Goal: Transaction & Acquisition: Purchase product/service

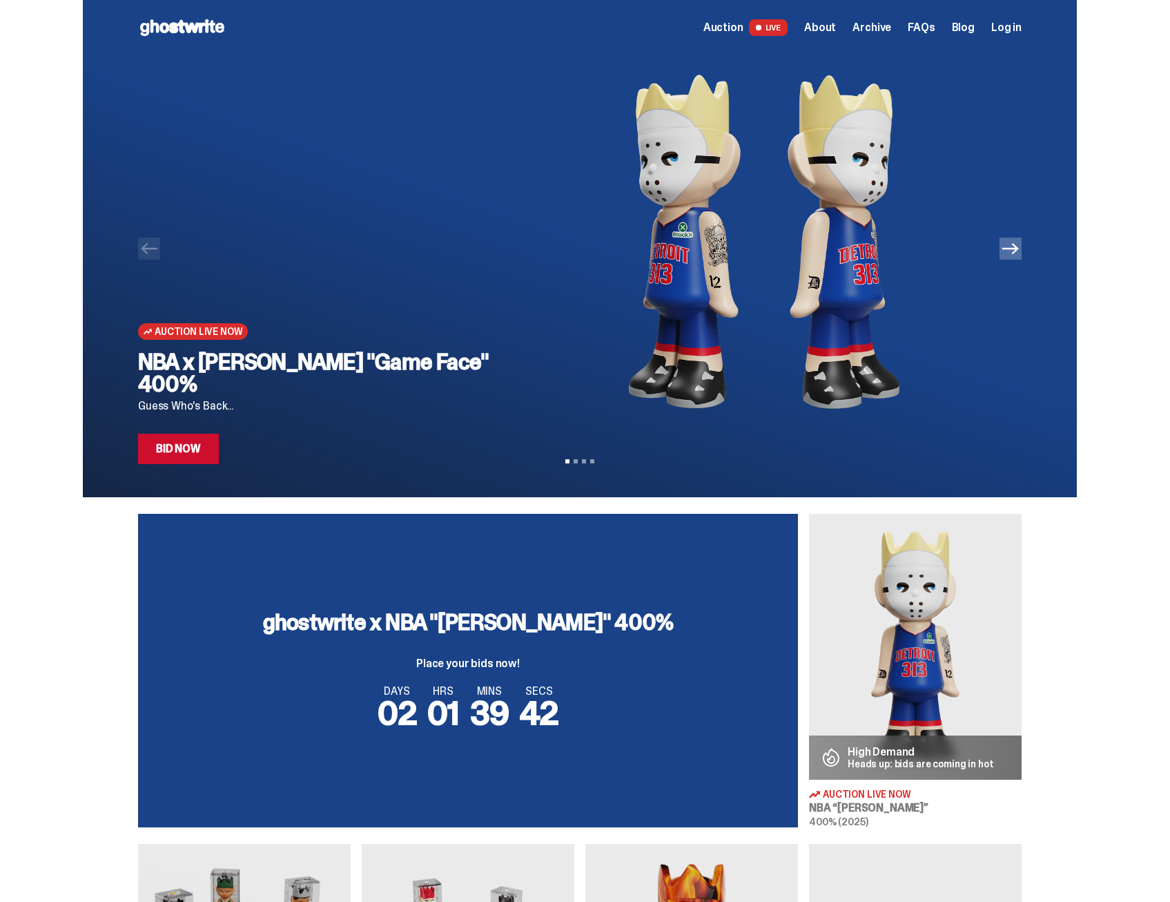
click at [327, 287] on div "Auction Live Now NBA x Eminem "Game Face" 400% Guess Who's Back... Bid Now" at bounding box center [322, 259] width 368 height 409
click at [667, 236] on img at bounding box center [764, 241] width 472 height 373
click at [207, 450] on link "Bid Now" at bounding box center [178, 449] width 81 height 30
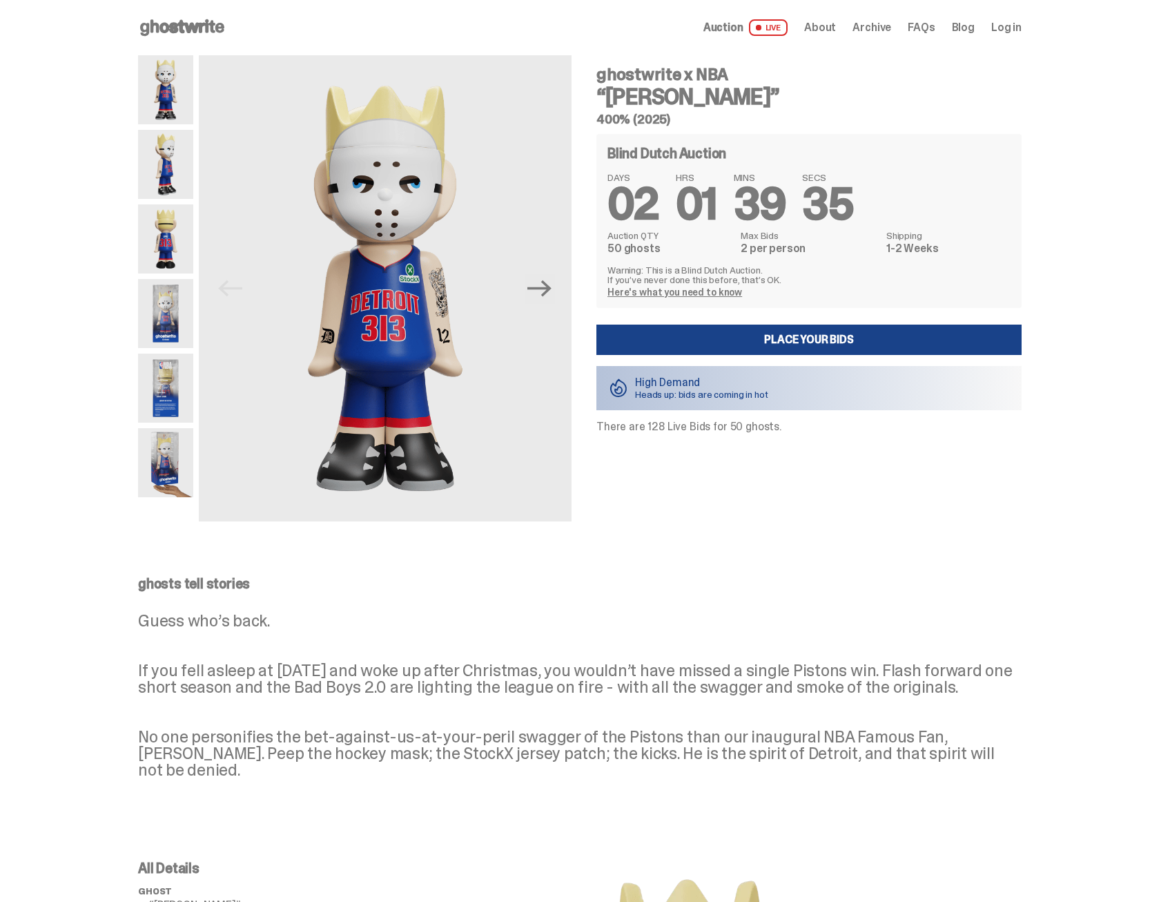
click at [185, 171] on img at bounding box center [165, 164] width 55 height 69
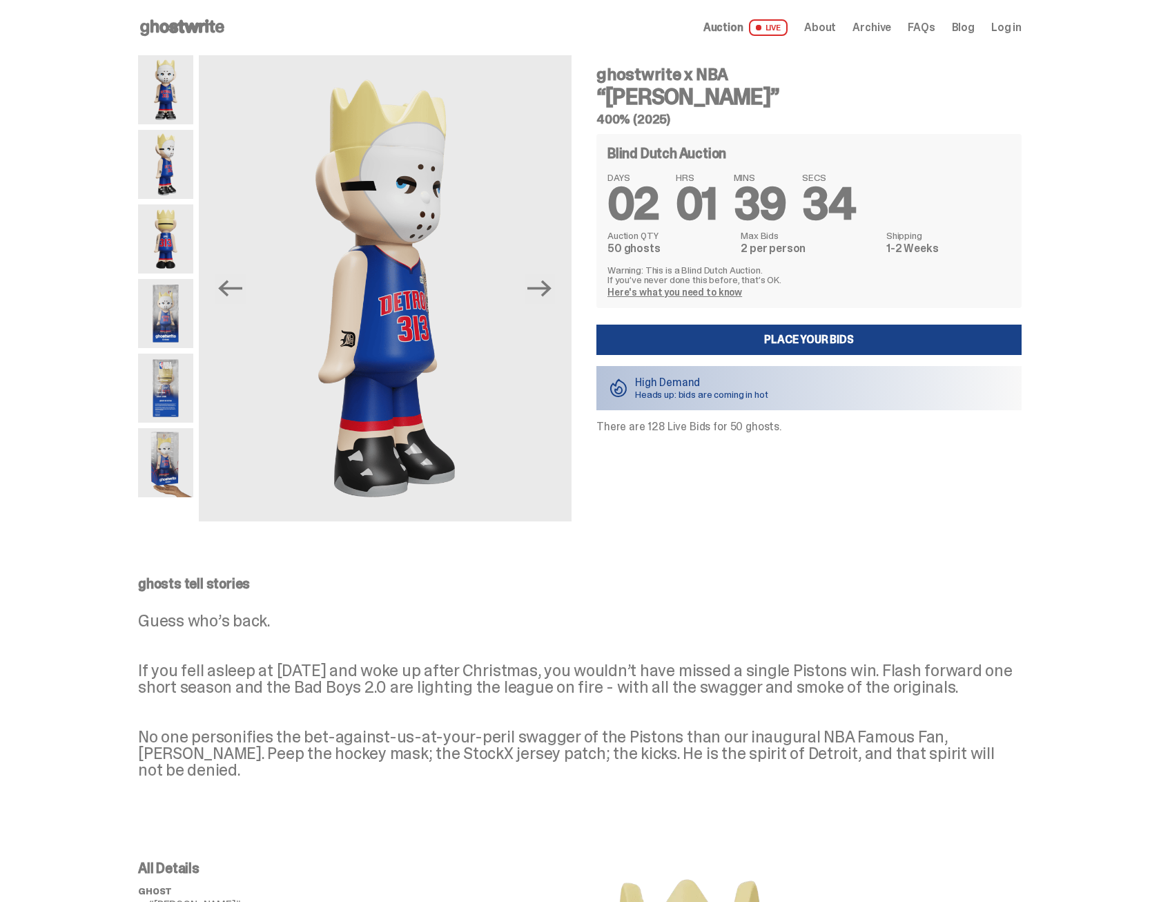
click at [186, 251] on img at bounding box center [165, 238] width 55 height 69
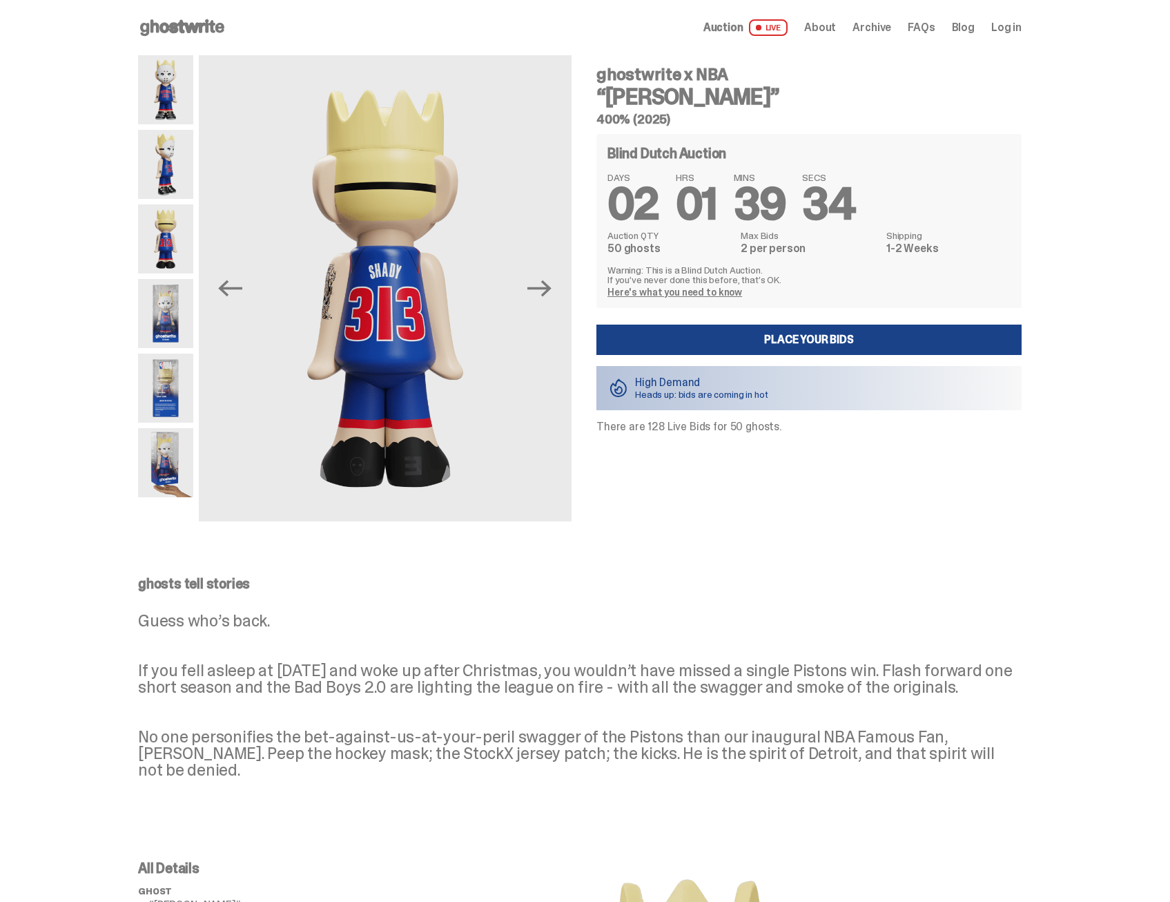
click at [168, 308] on img at bounding box center [165, 313] width 55 height 69
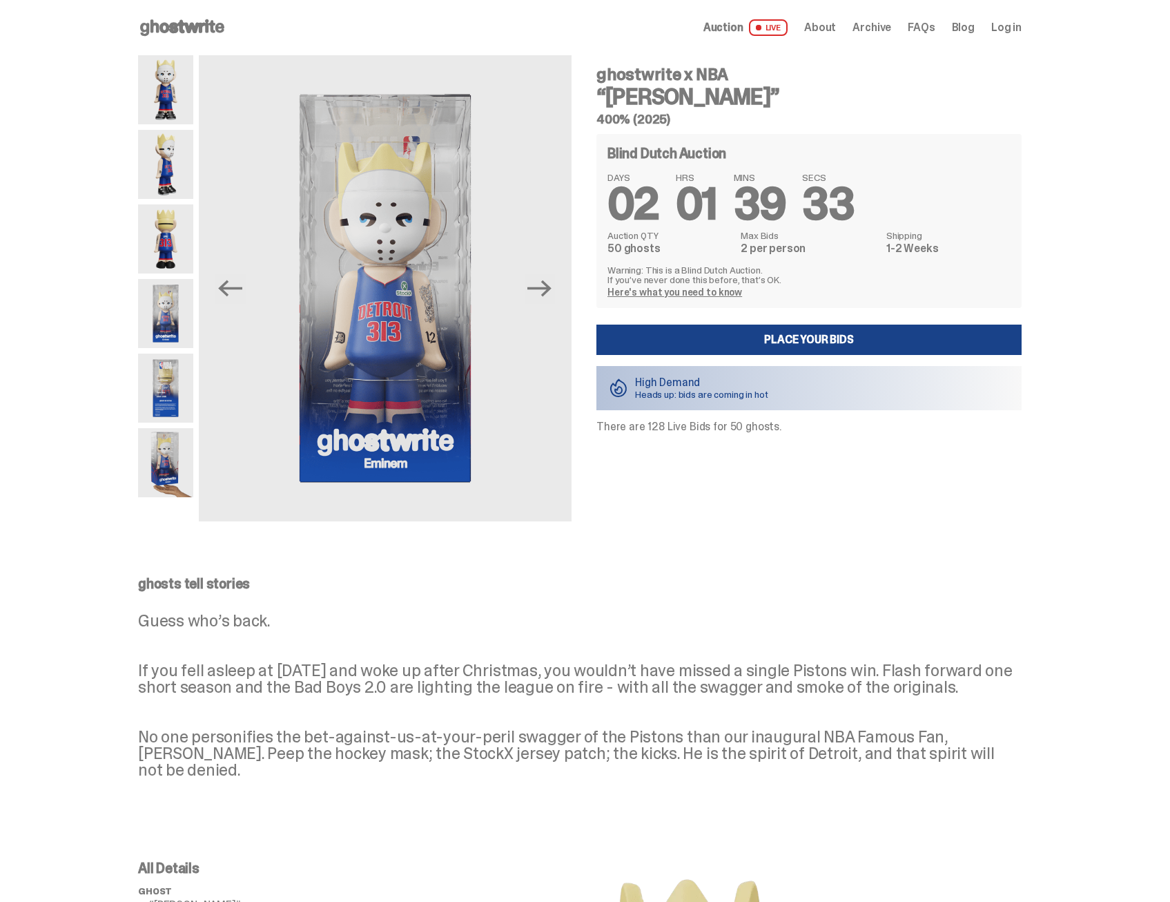
click at [168, 390] on img at bounding box center [165, 387] width 55 height 69
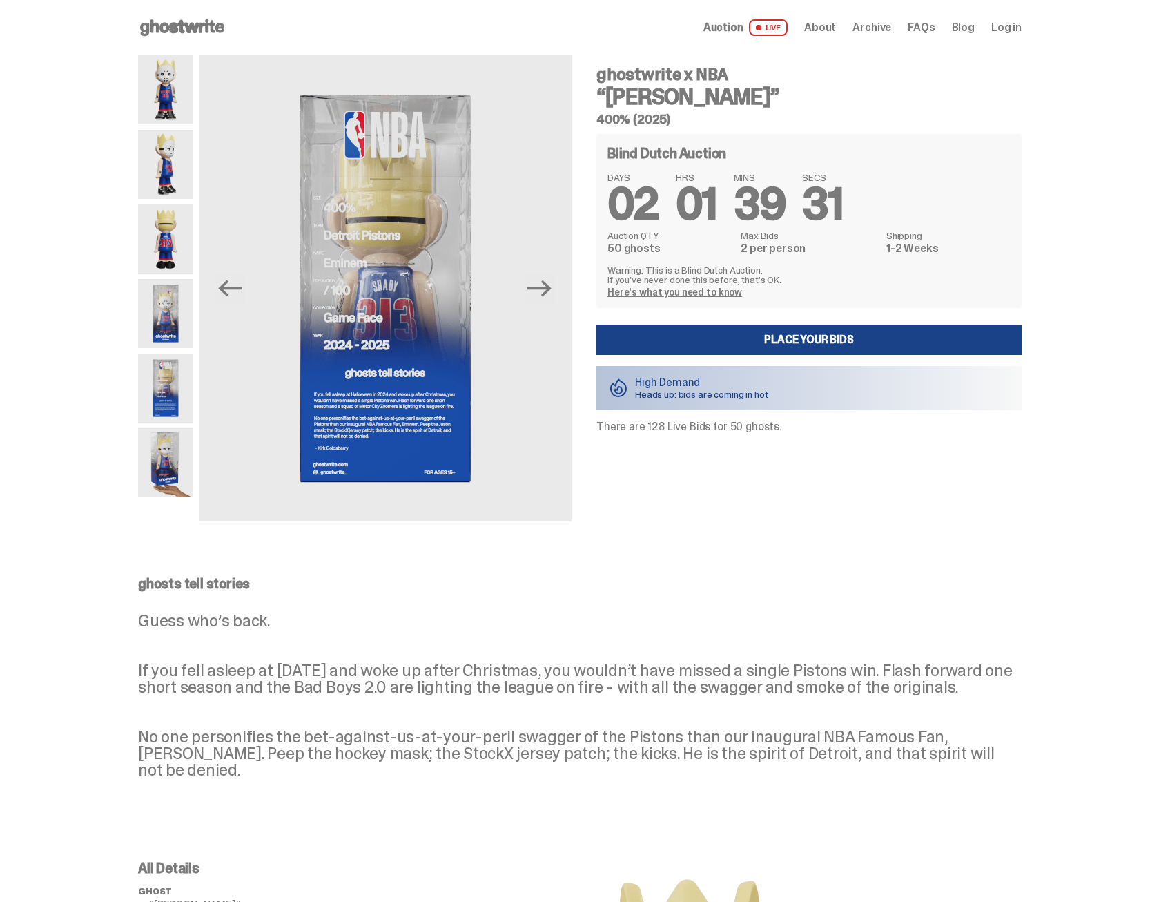
click at [165, 454] on img at bounding box center [165, 462] width 55 height 69
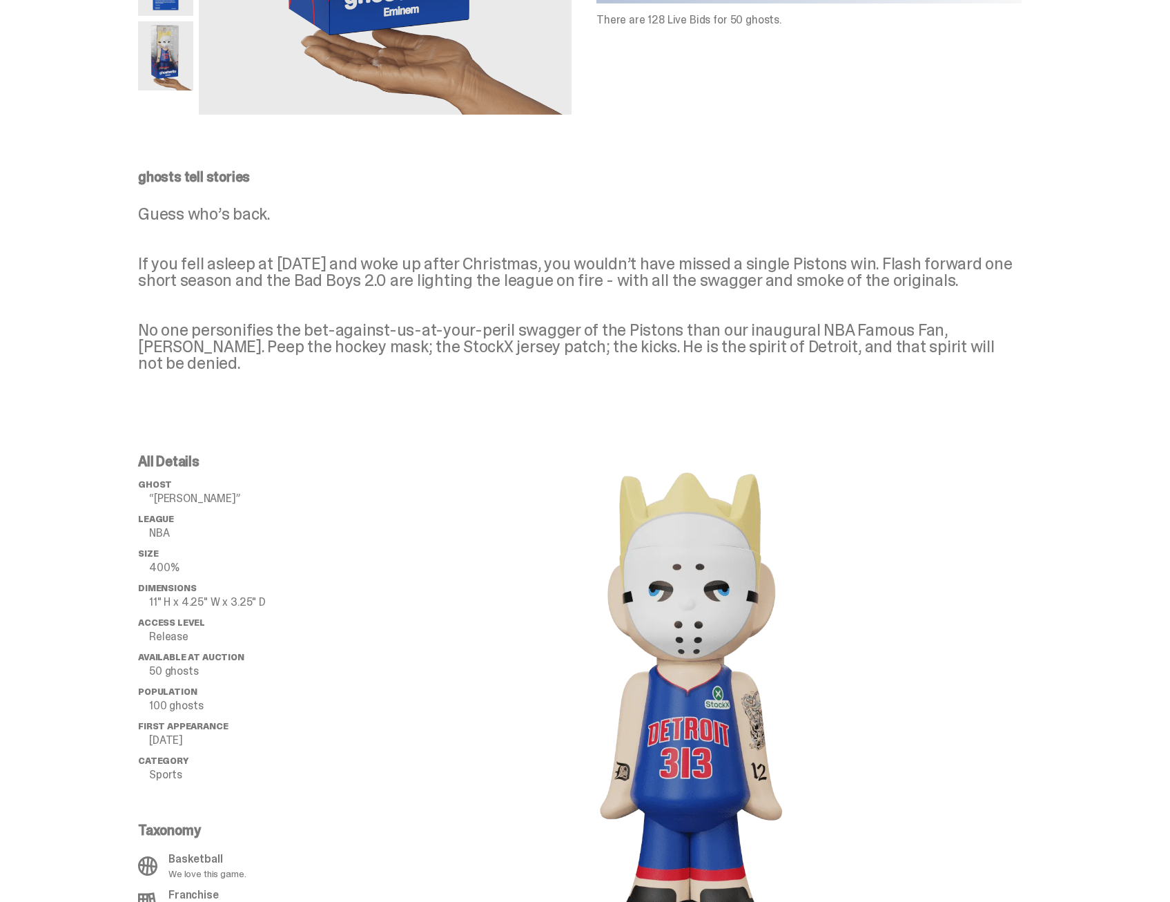
scroll to position [552, 0]
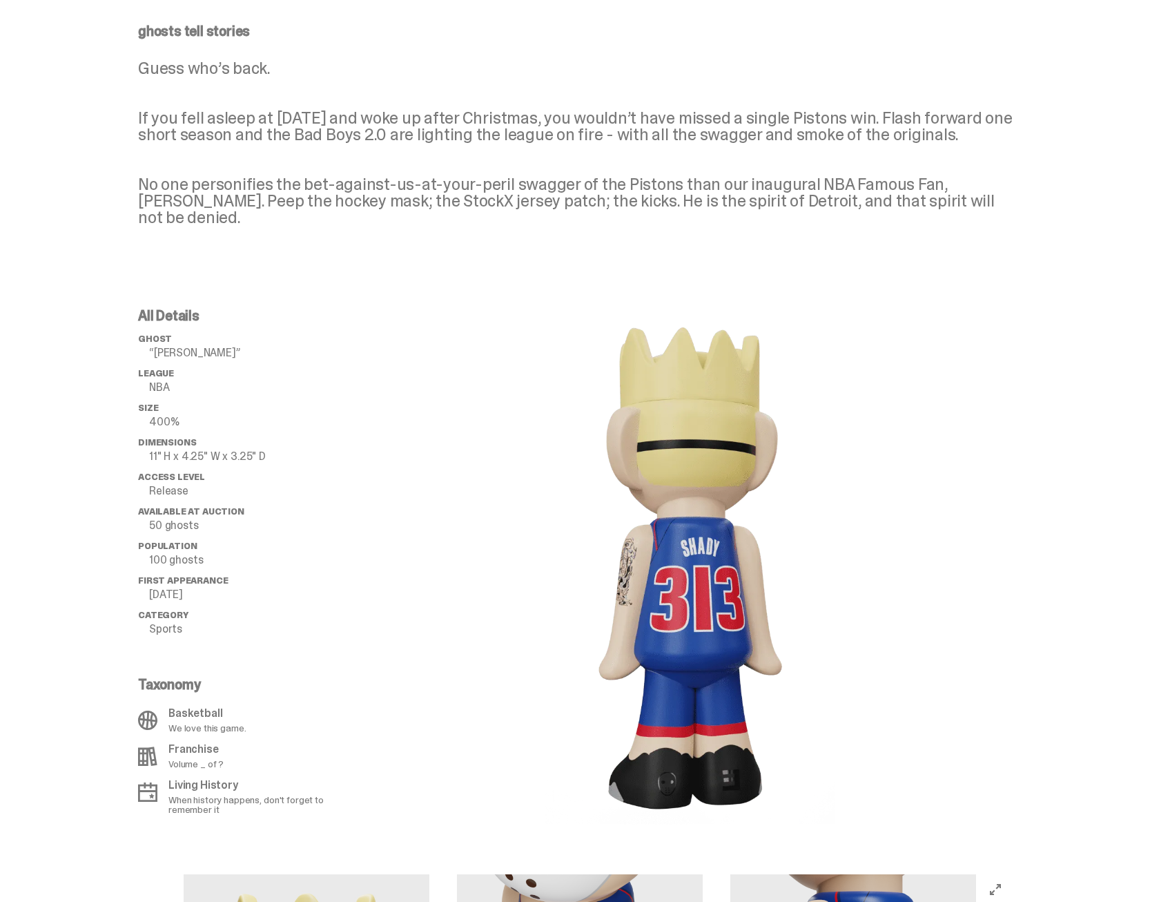
drag, startPoint x: 775, startPoint y: 530, endPoint x: 657, endPoint y: 524, distance: 118.2
click at [657, 524] on image "lottie-animation-container" at bounding box center [690, 567] width 290 height 516
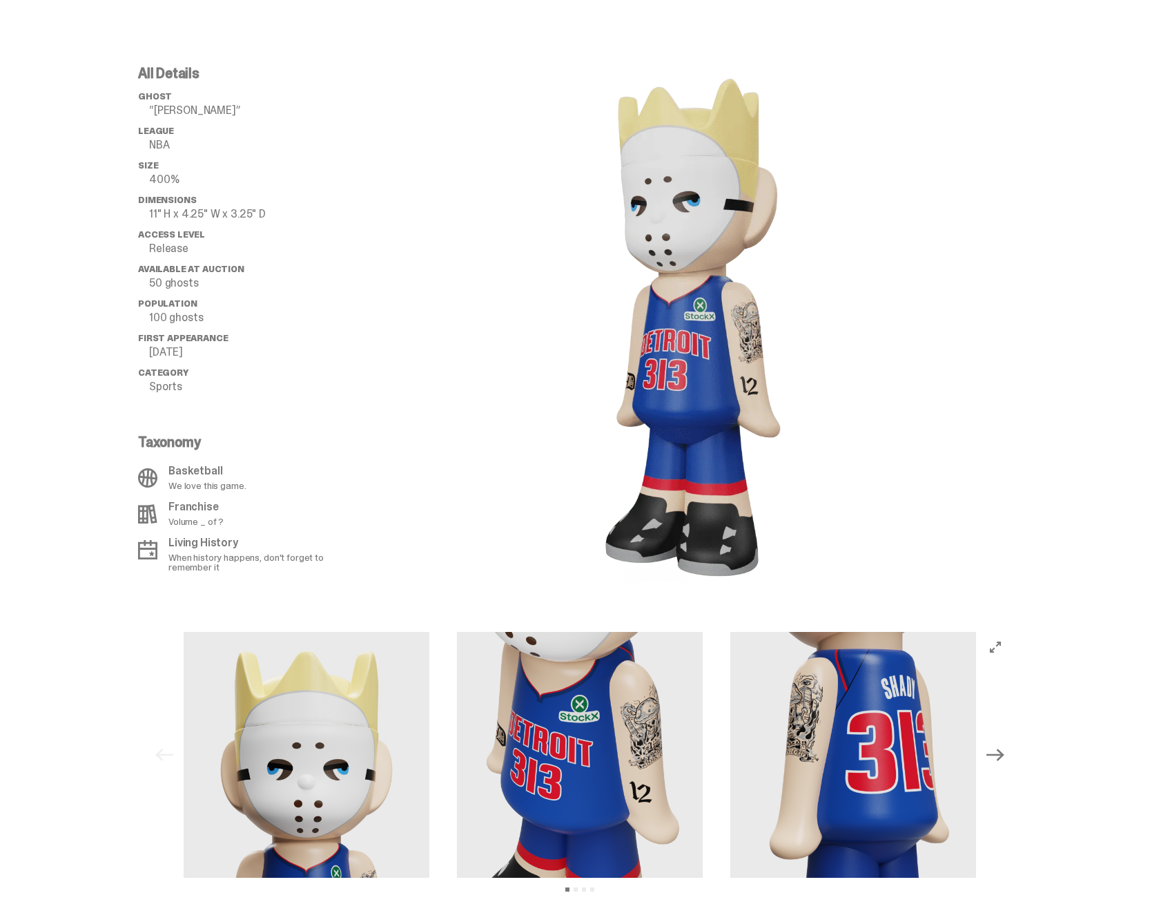
scroll to position [759, 0]
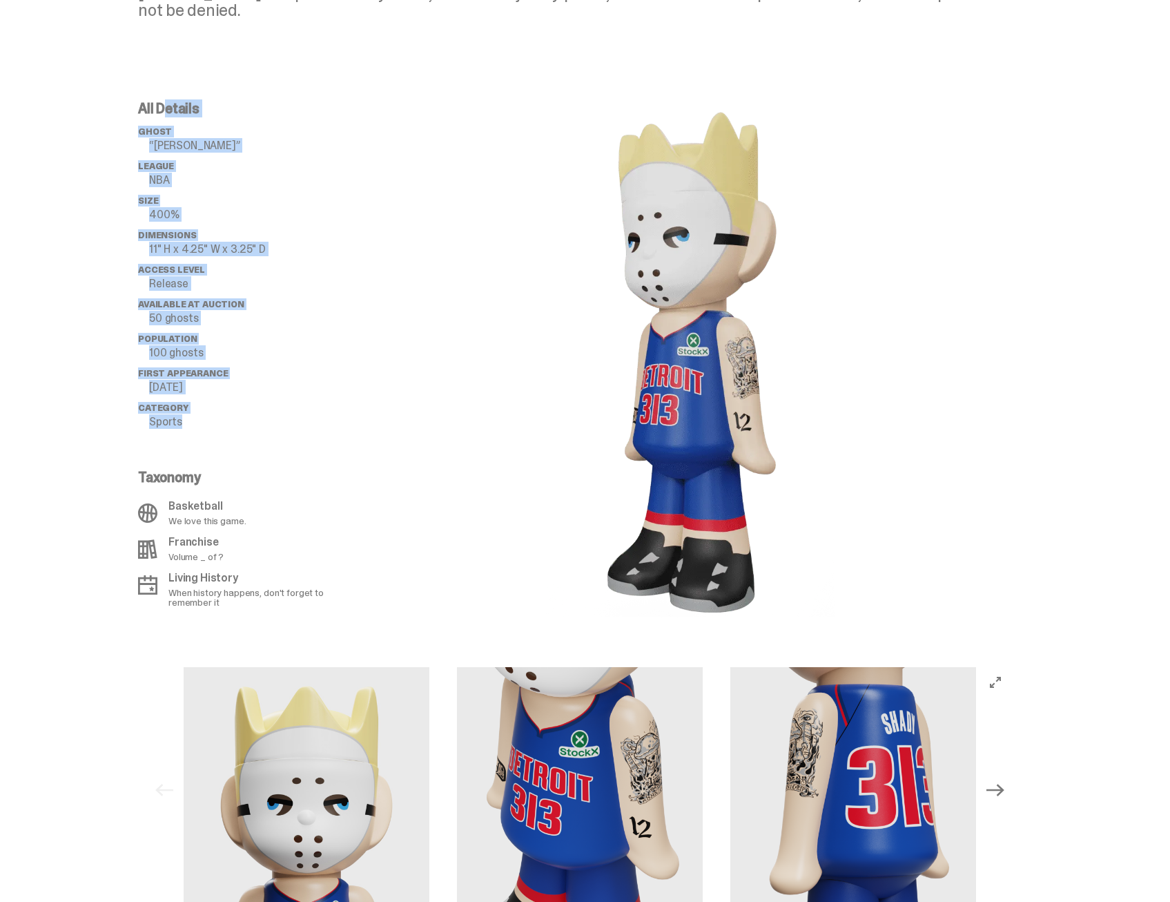
drag, startPoint x: 198, startPoint y: 416, endPoint x: 145, endPoint y: 115, distance: 306.4
click at [145, 115] on div "All Details ghost “Eminem” League NBA Size 400% Dimensions 11" H x 4.25" W x 3.…" at bounding box center [248, 269] width 221 height 336
drag, startPoint x: 145, startPoint y: 115, endPoint x: 207, endPoint y: 200, distance: 105.2
click at [209, 224] on ul "призрак «Эминем» Лига НБА Размер 400% Размеры 11" В x 4,25" Ш x 3,25" Г Уровень…" at bounding box center [248, 281] width 221 height 311
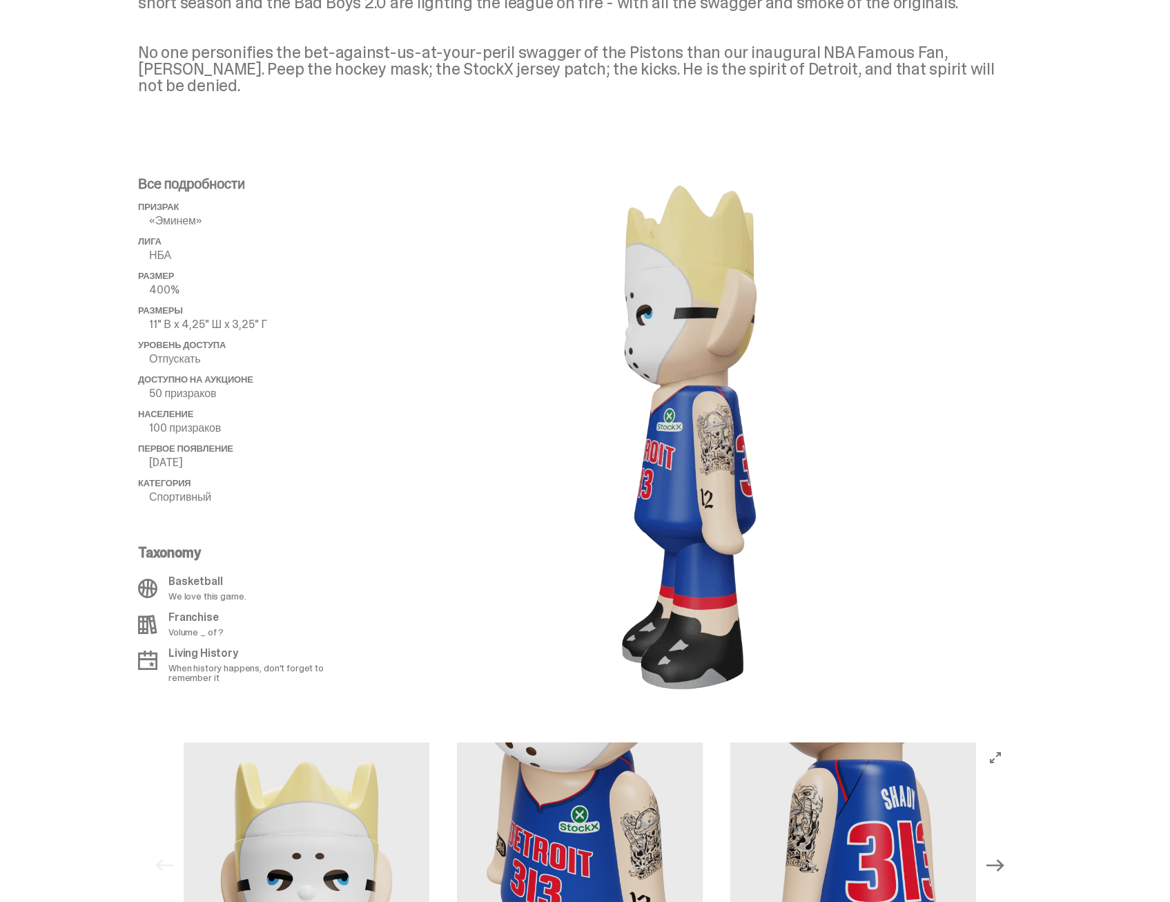
scroll to position [276, 0]
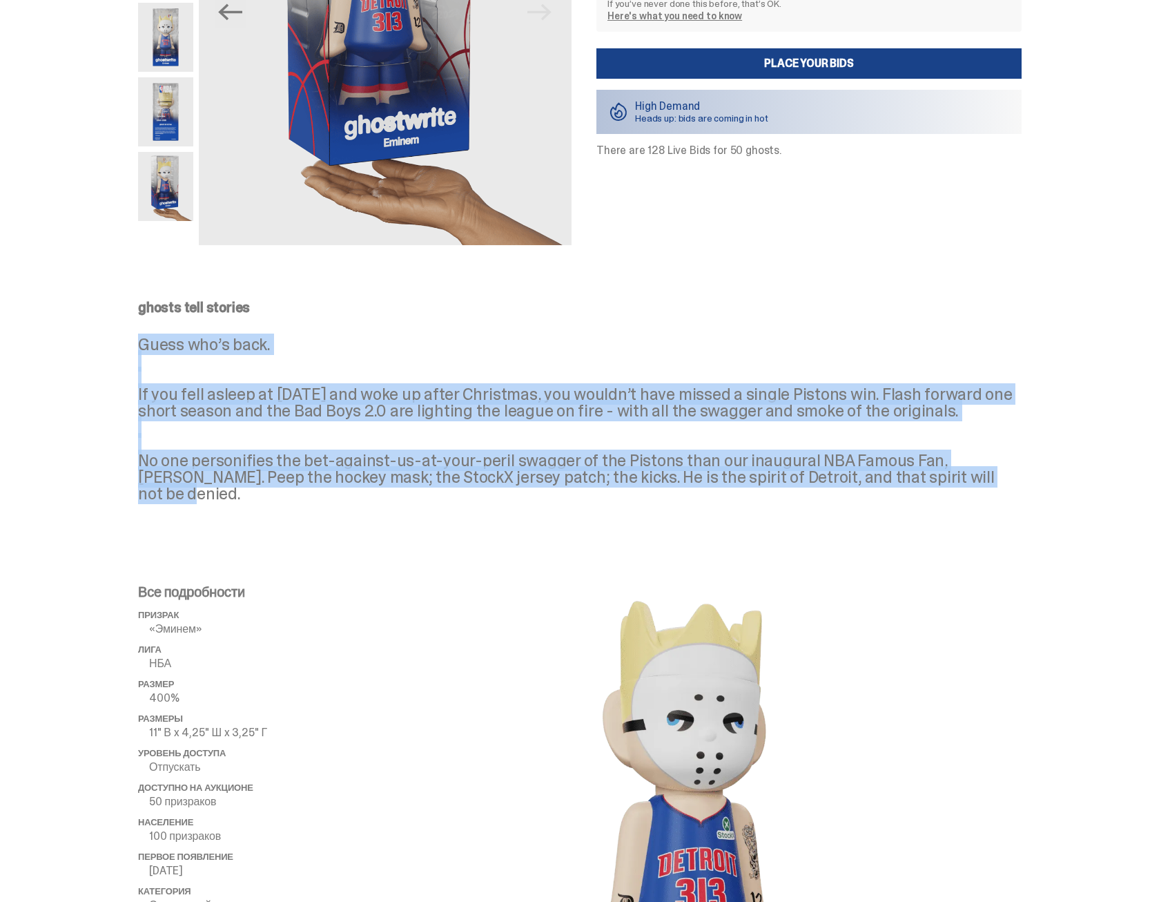
drag, startPoint x: 919, startPoint y: 497, endPoint x: 148, endPoint y: 349, distance: 784.7
click at [148, 349] on div "ghosts tell stories Guess who’s back. If you fell asleep at Halloween in 2024 a…" at bounding box center [580, 412] width 884 height 224
drag, startPoint x: 148, startPoint y: 349, endPoint x: 379, endPoint y: 403, distance: 236.8
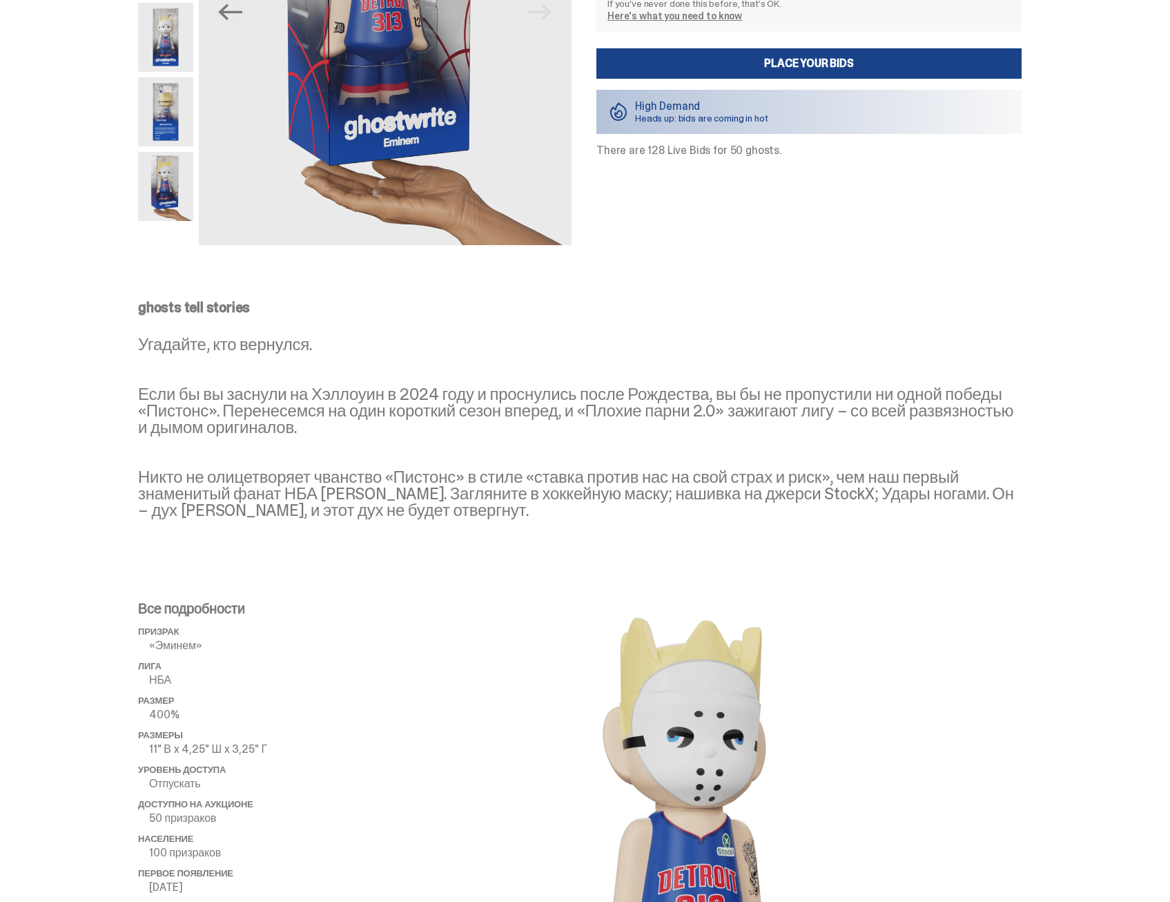
click at [391, 429] on p "Угадайте, кто вернулся. Если бы вы заснули на Хэллоуин в 2024 году и проснулись…" at bounding box center [580, 427] width 884 height 182
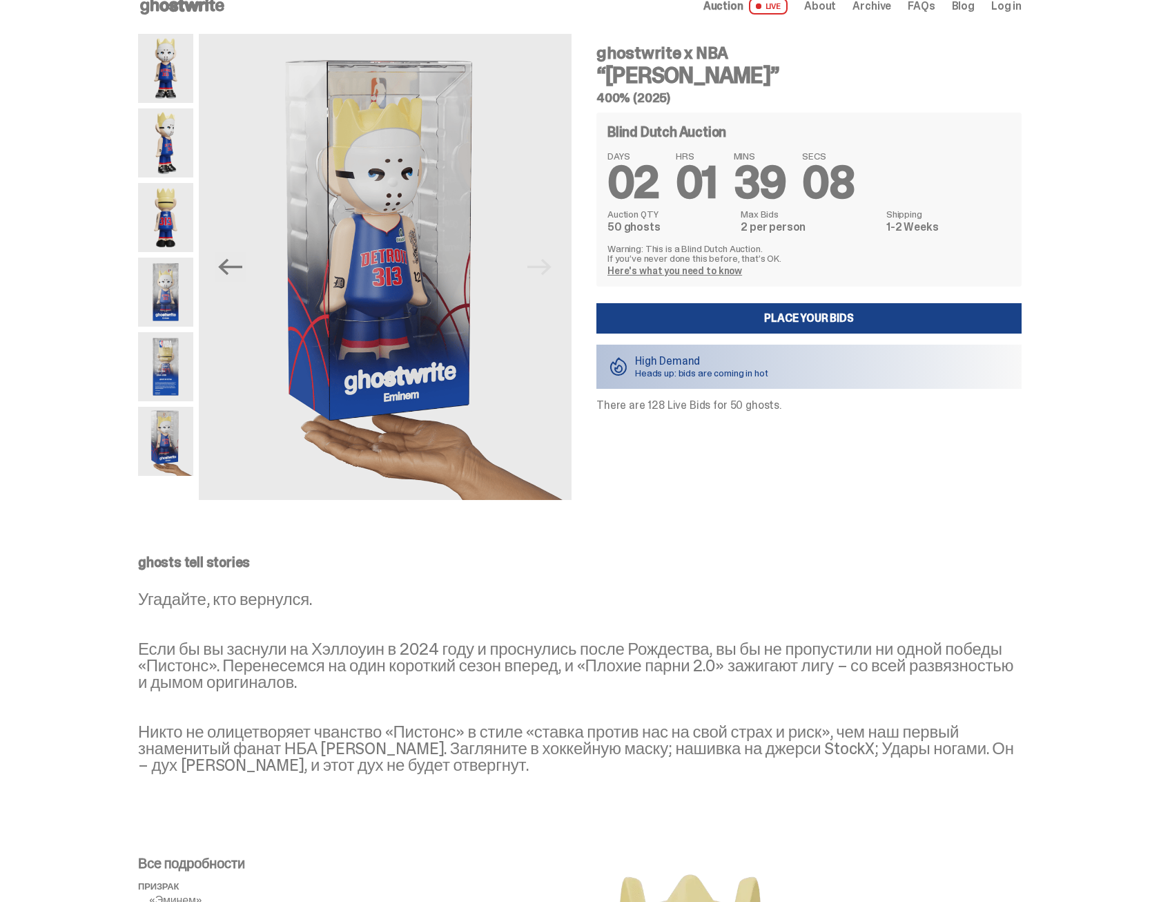
scroll to position [0, 0]
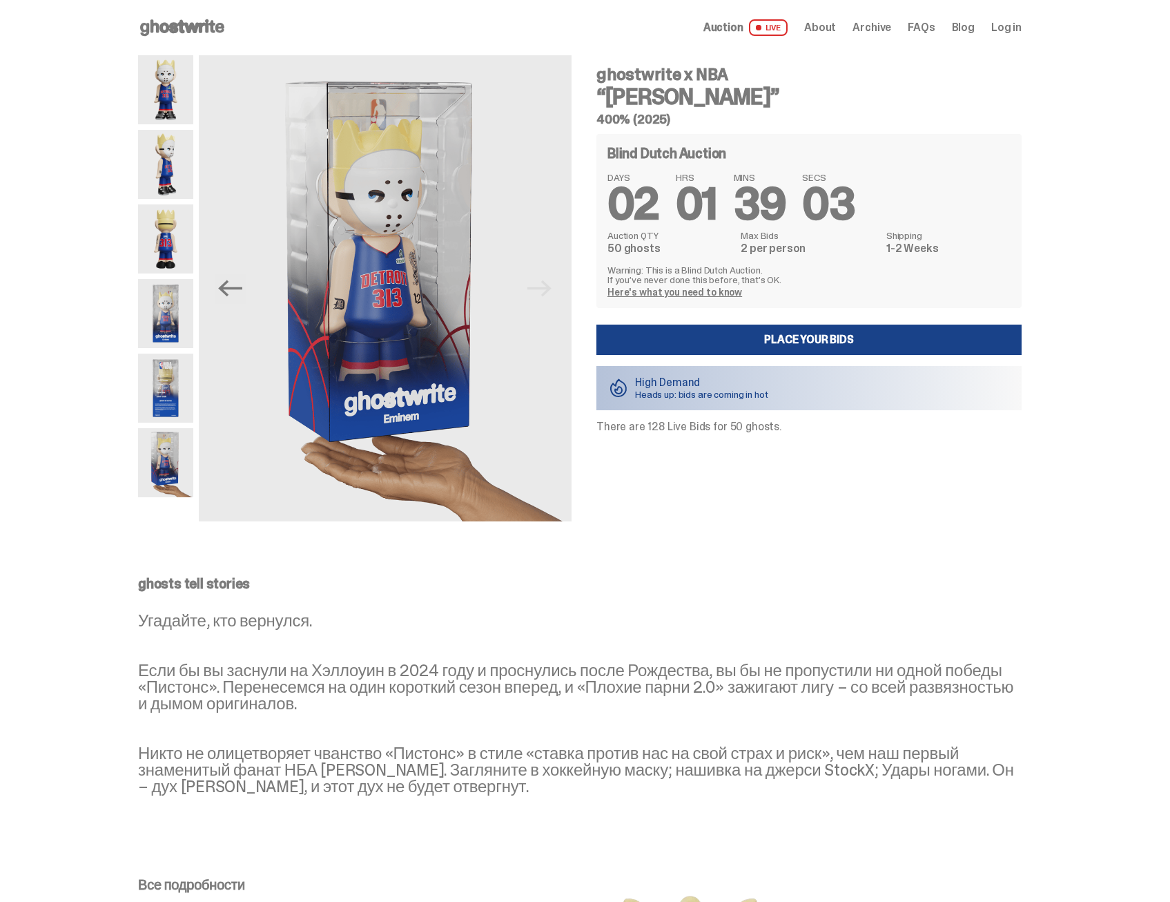
drag, startPoint x: 956, startPoint y: 258, endPoint x: 592, endPoint y: 72, distance: 408.2
click at [592, 72] on div "ghostwrite x NBA “Eminem” 400% (2025) Blind Dutch Auction DAYS 02 HRS 01 MINS 3…" at bounding box center [801, 288] width 442 height 466
drag, startPoint x: 592, startPoint y: 72, endPoint x: 675, endPoint y: 173, distance: 129.9
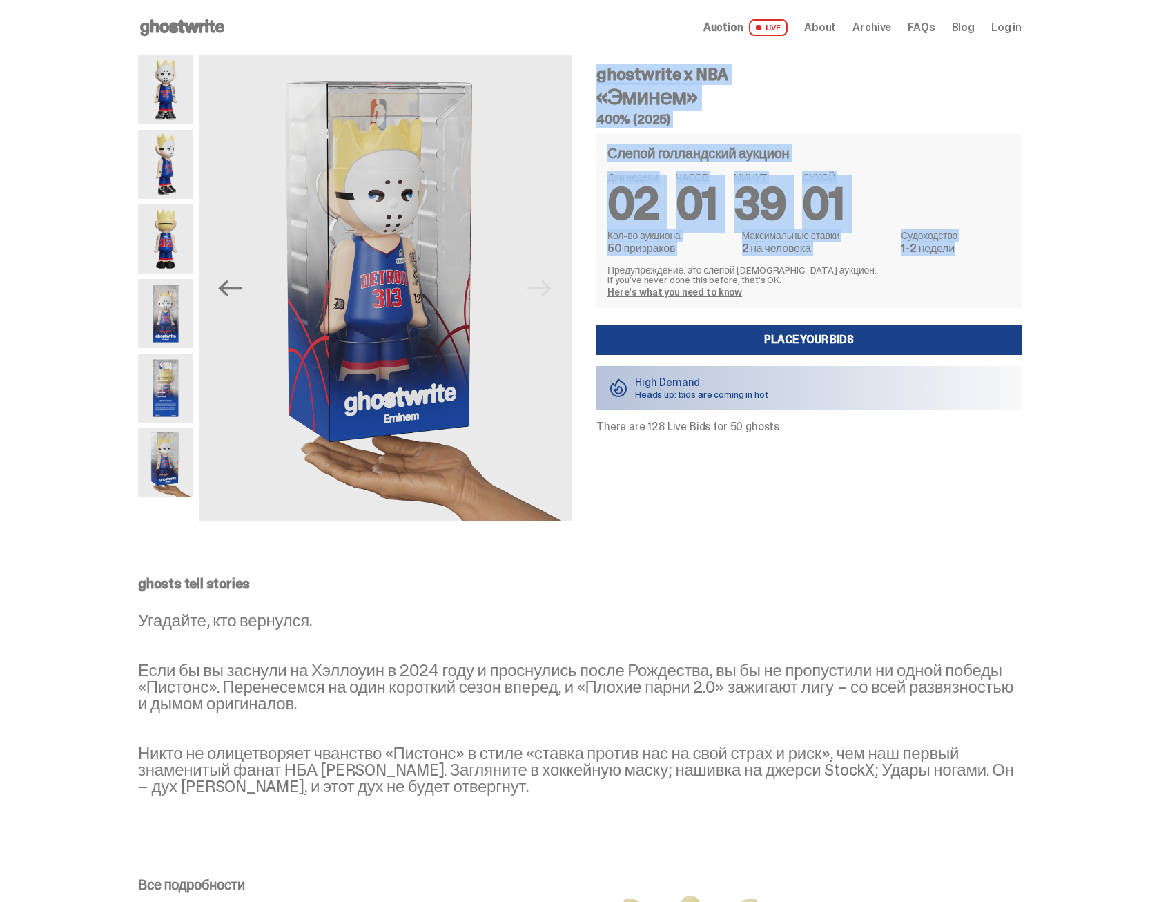
click at [899, 254] on div "Дни недели 02 ЧАСОВ 01 МИНУТ 39 СУХОЙ 01 Кол-во аукциона 50 призраков Максималь…" at bounding box center [809, 235] width 403 height 124
click at [812, 244] on dd "2 на человека" at bounding box center [817, 248] width 151 height 11
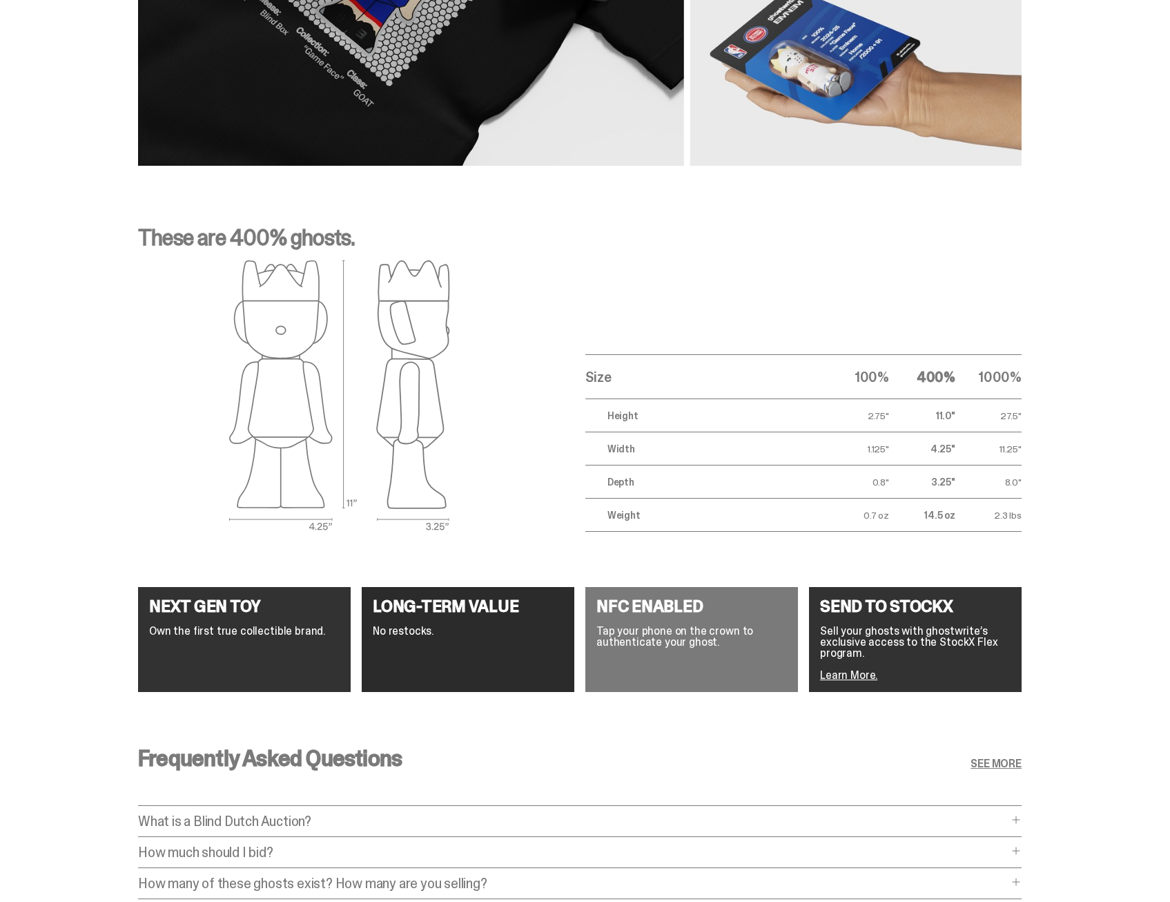
scroll to position [2071, 0]
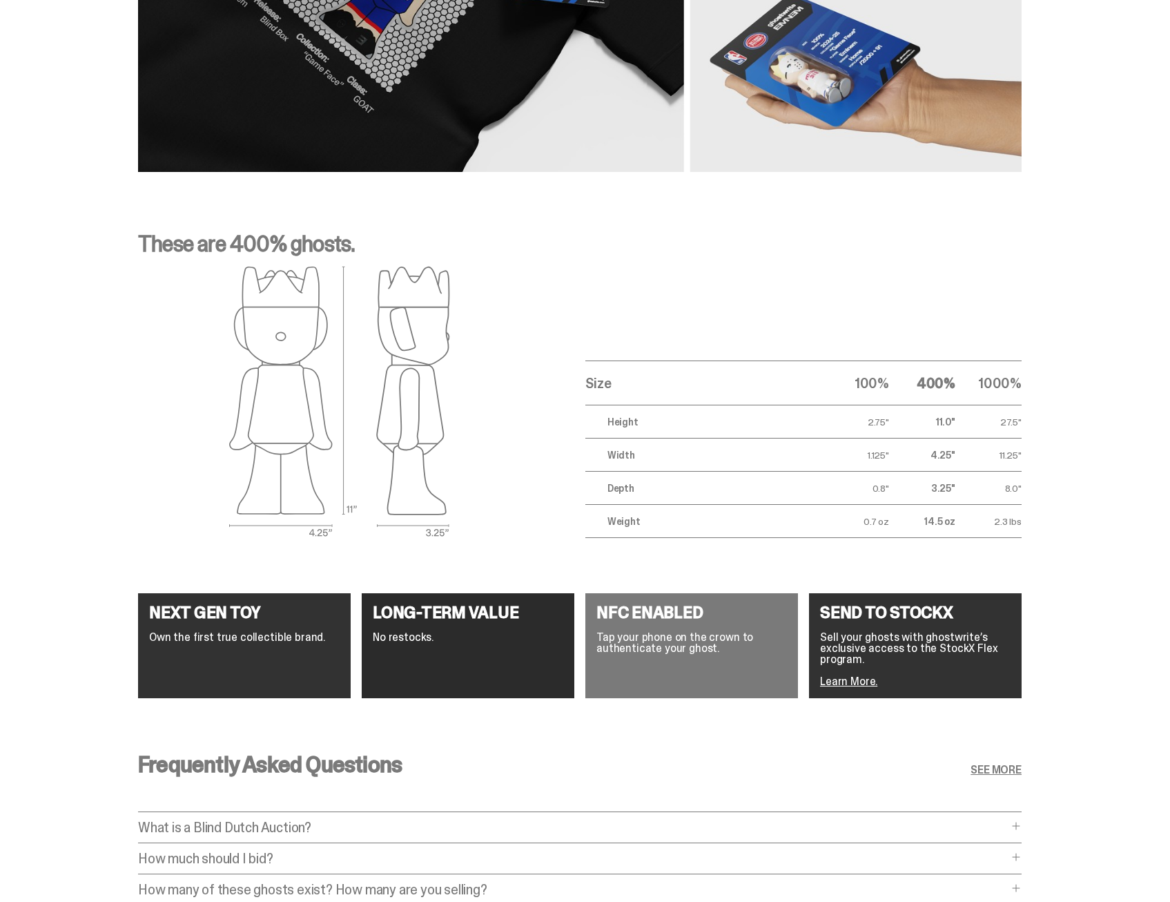
drag, startPoint x: 1037, startPoint y: 521, endPoint x: 590, endPoint y: 377, distance: 469.2
click at [590, 377] on div "These are 400% ghosts. Size 100% 400% 1000% Height 2.75" 11.0" 27.5" Width 1.12…" at bounding box center [580, 385] width 1160 height 371
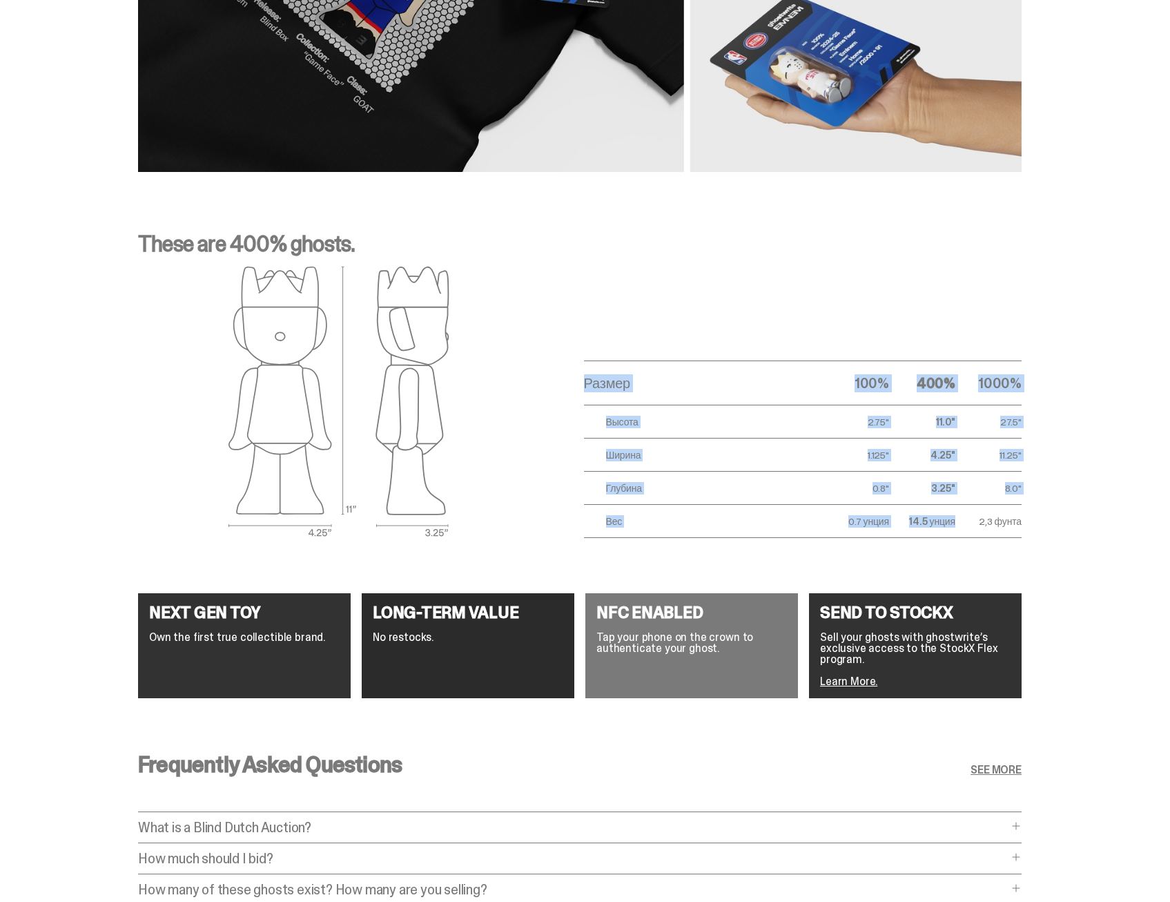
click at [1014, 498] on td "8.0"" at bounding box center [989, 488] width 66 height 33
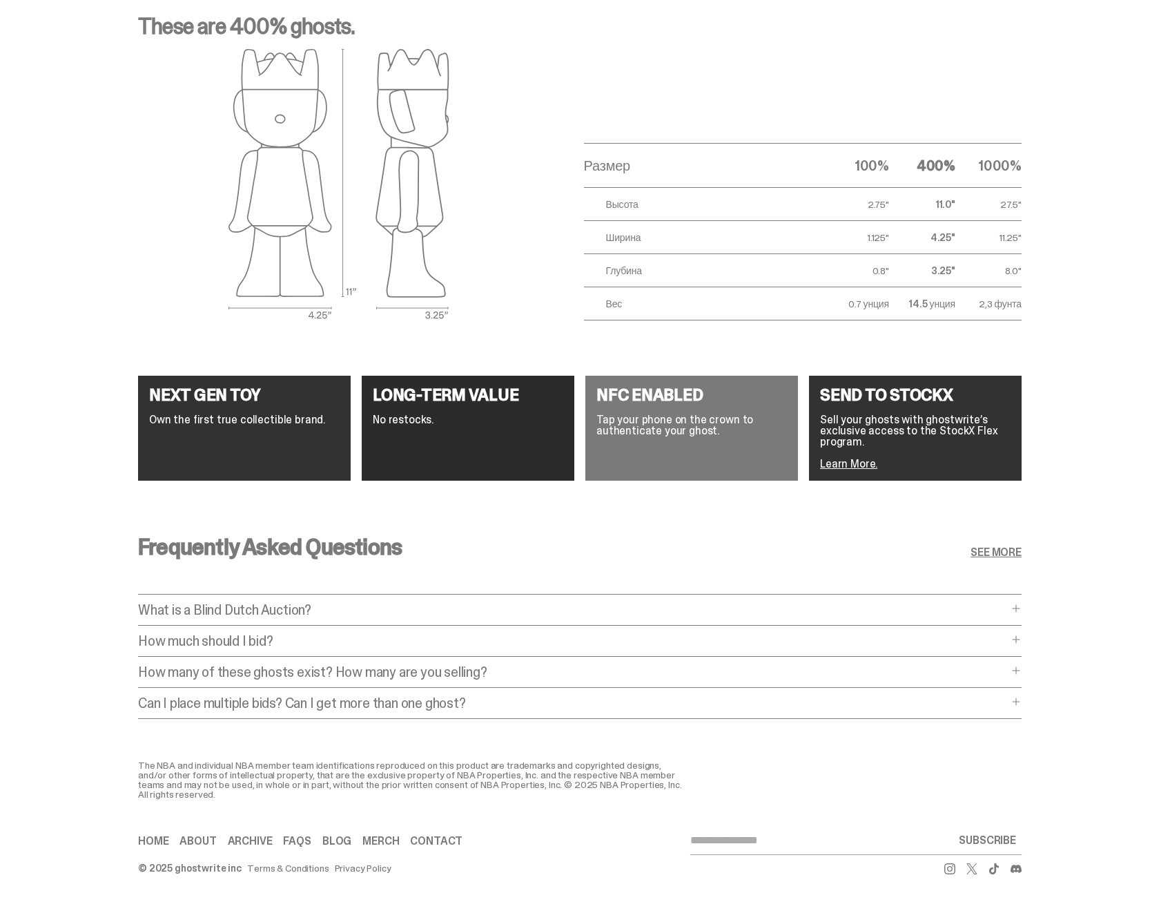
scroll to position [2298, 0]
click at [302, 603] on p "What is a Blind Dutch Auction?" at bounding box center [573, 610] width 870 height 14
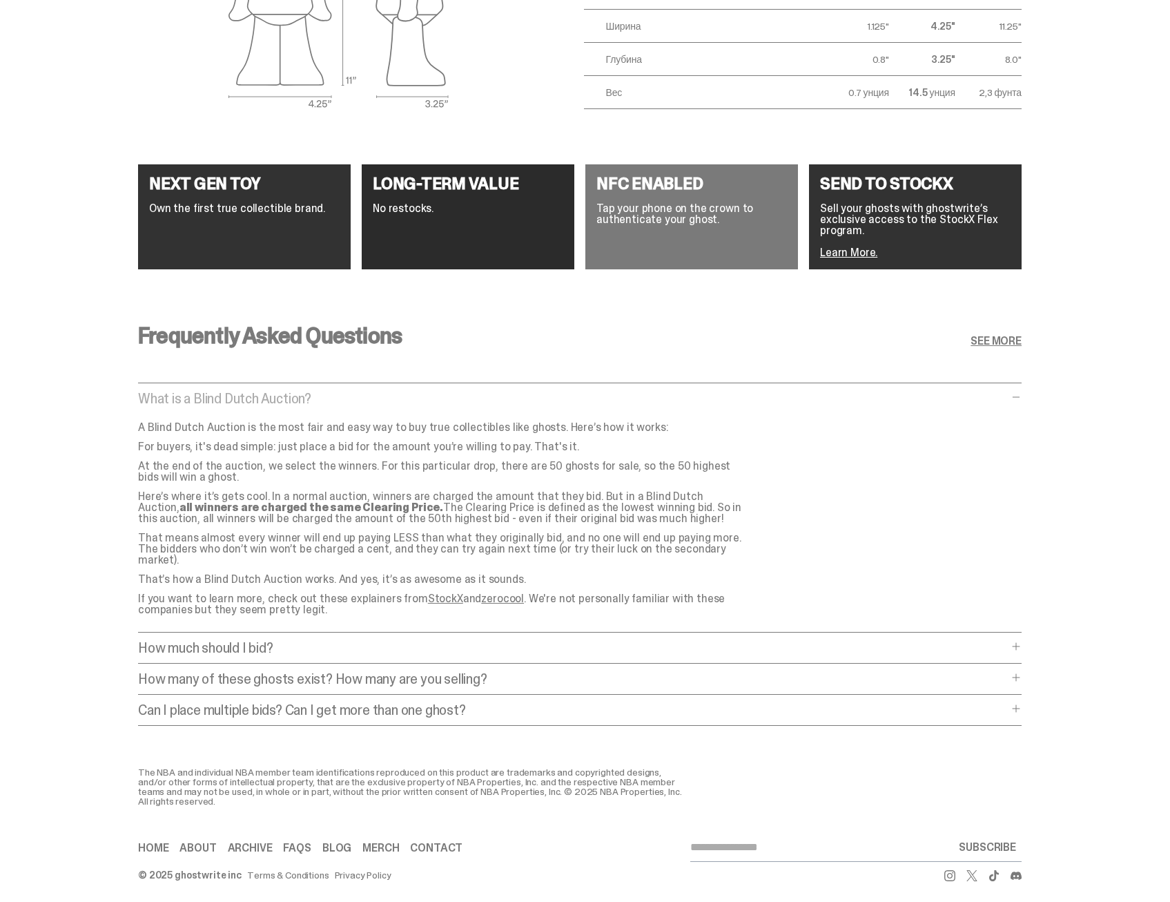
scroll to position [2506, 0]
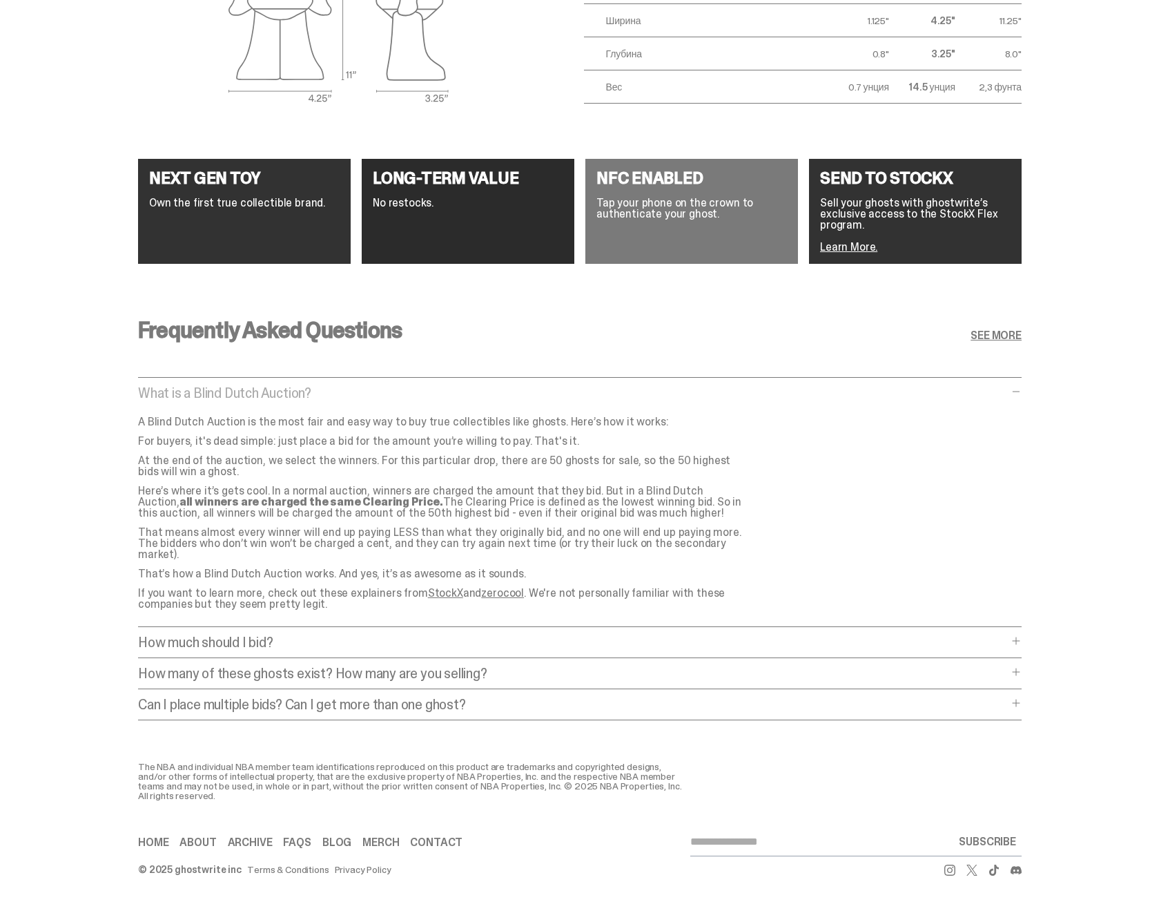
click at [390, 635] on p "How much should I bid?" at bounding box center [573, 642] width 870 height 14
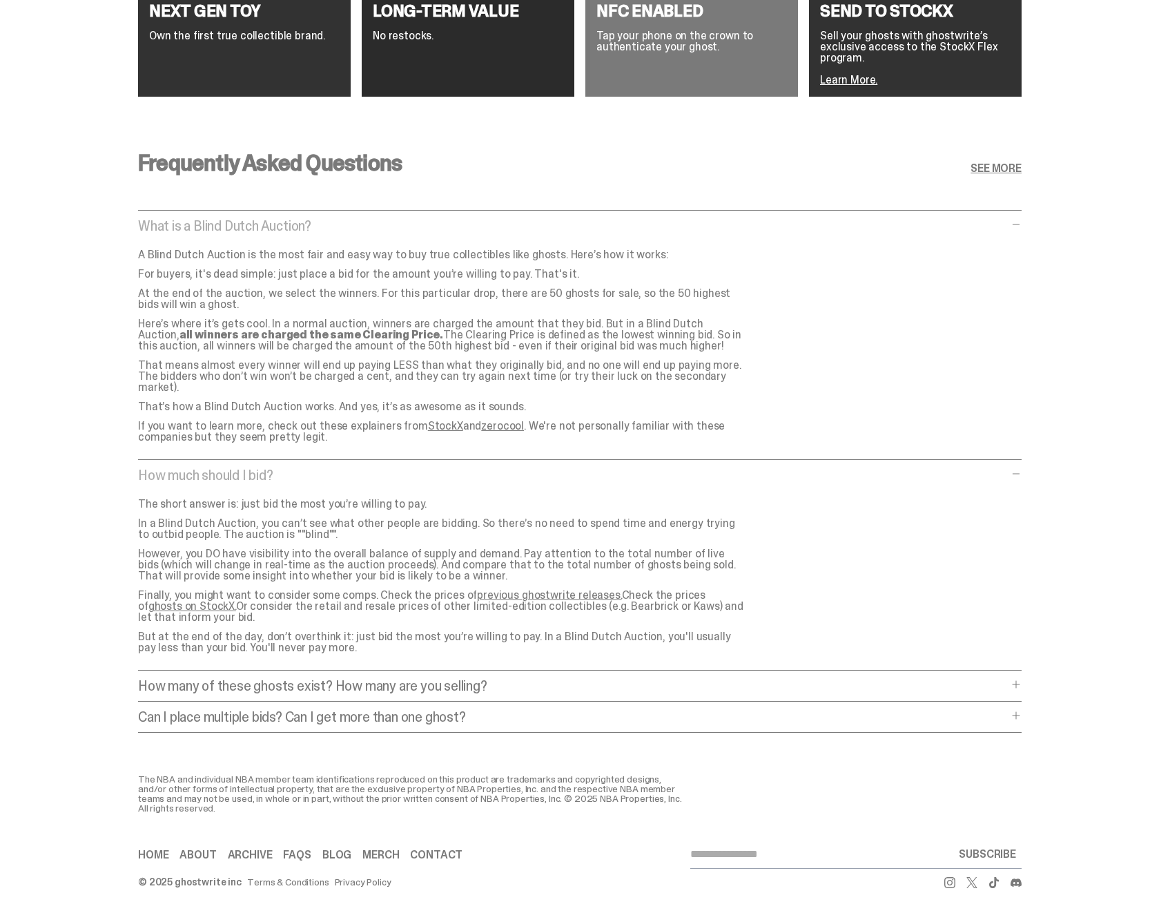
scroll to position [2685, 0]
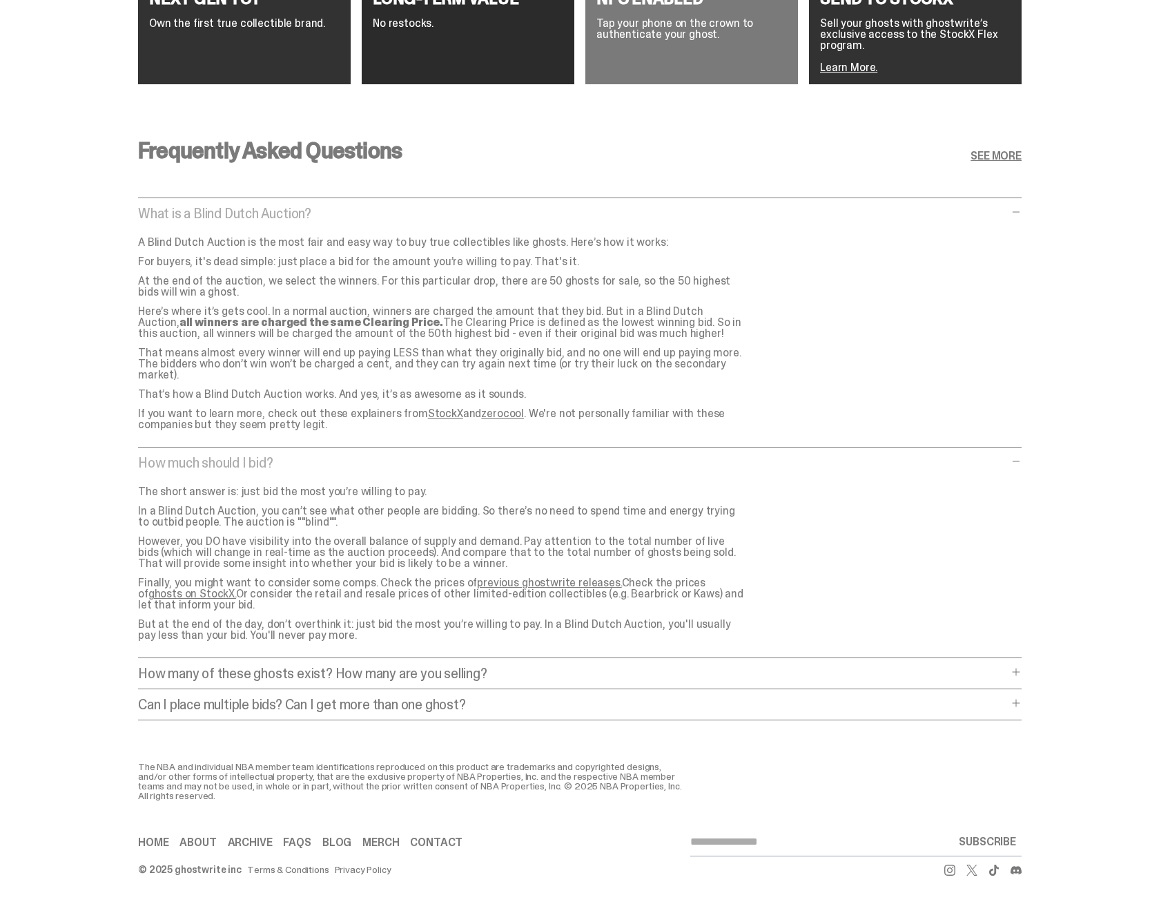
click at [362, 670] on p "How many of these ghosts exist? How many are you selling?" at bounding box center [573, 673] width 870 height 14
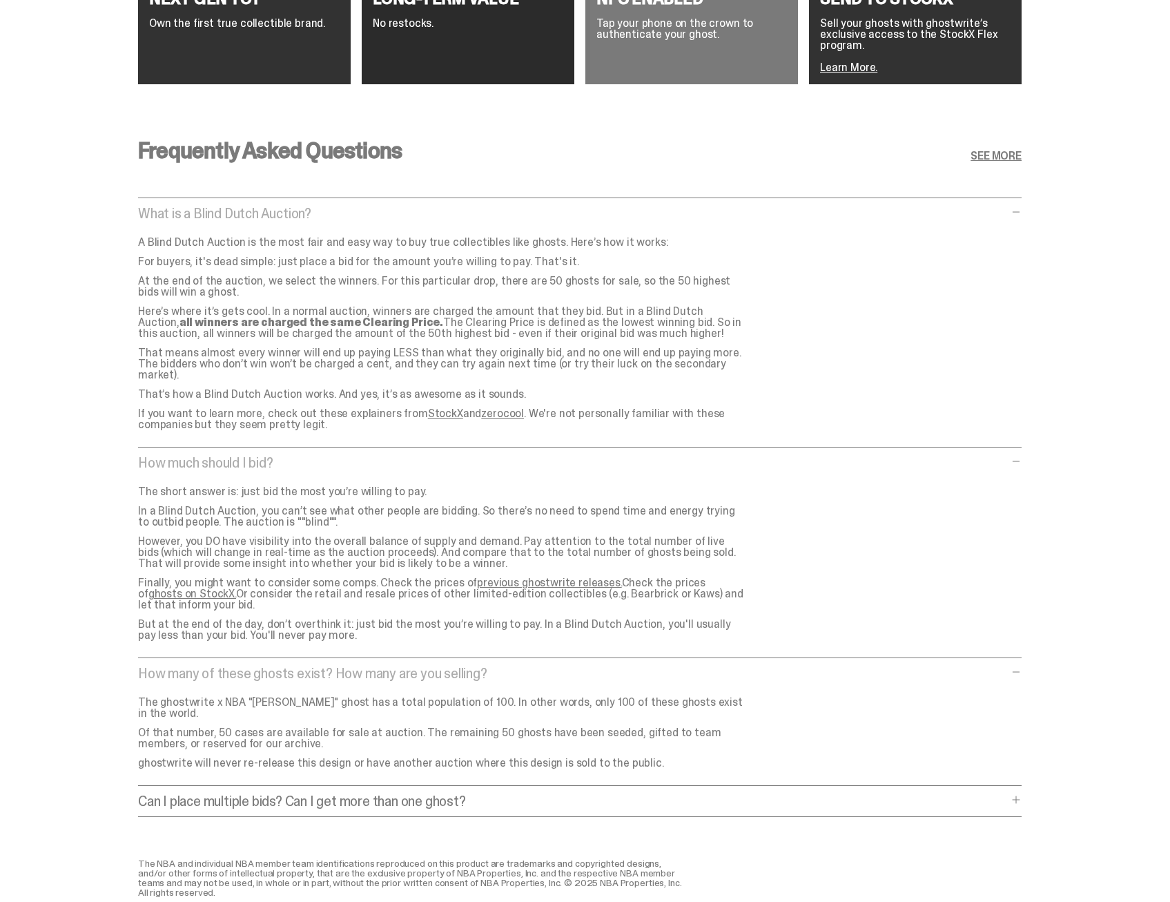
click at [375, 794] on p "Can I place multiple bids? Can I get more than one ghost?" at bounding box center [573, 801] width 870 height 14
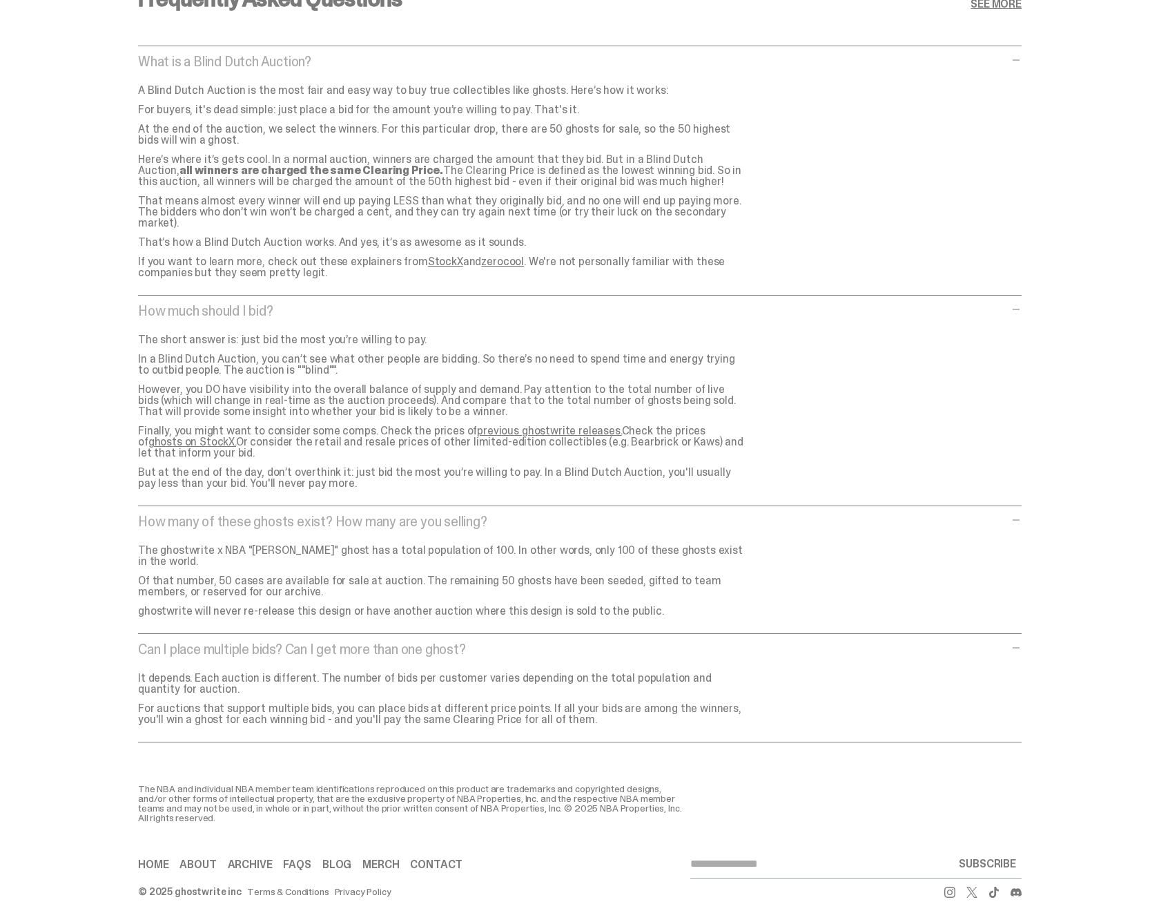
scroll to position [2848, 0]
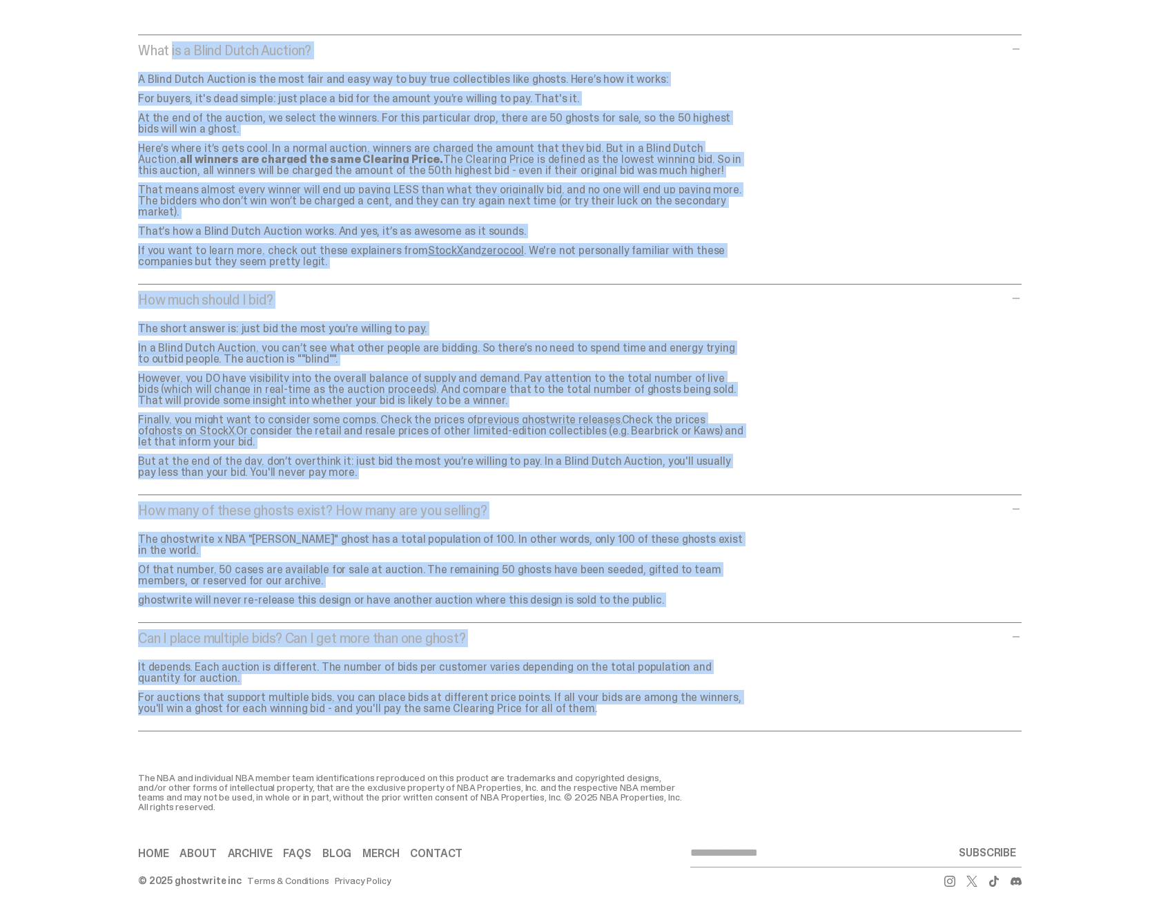
drag, startPoint x: 137, startPoint y: 46, endPoint x: 621, endPoint y: 730, distance: 839.1
click at [621, 730] on div "Frequently Asked Questions SEE MORE What is a Blind Dutch Auction? What is a Bl…" at bounding box center [580, 357] width 1160 height 829
drag, startPoint x: 621, startPoint y: 730, endPoint x: 490, endPoint y: 388, distance: 366.7
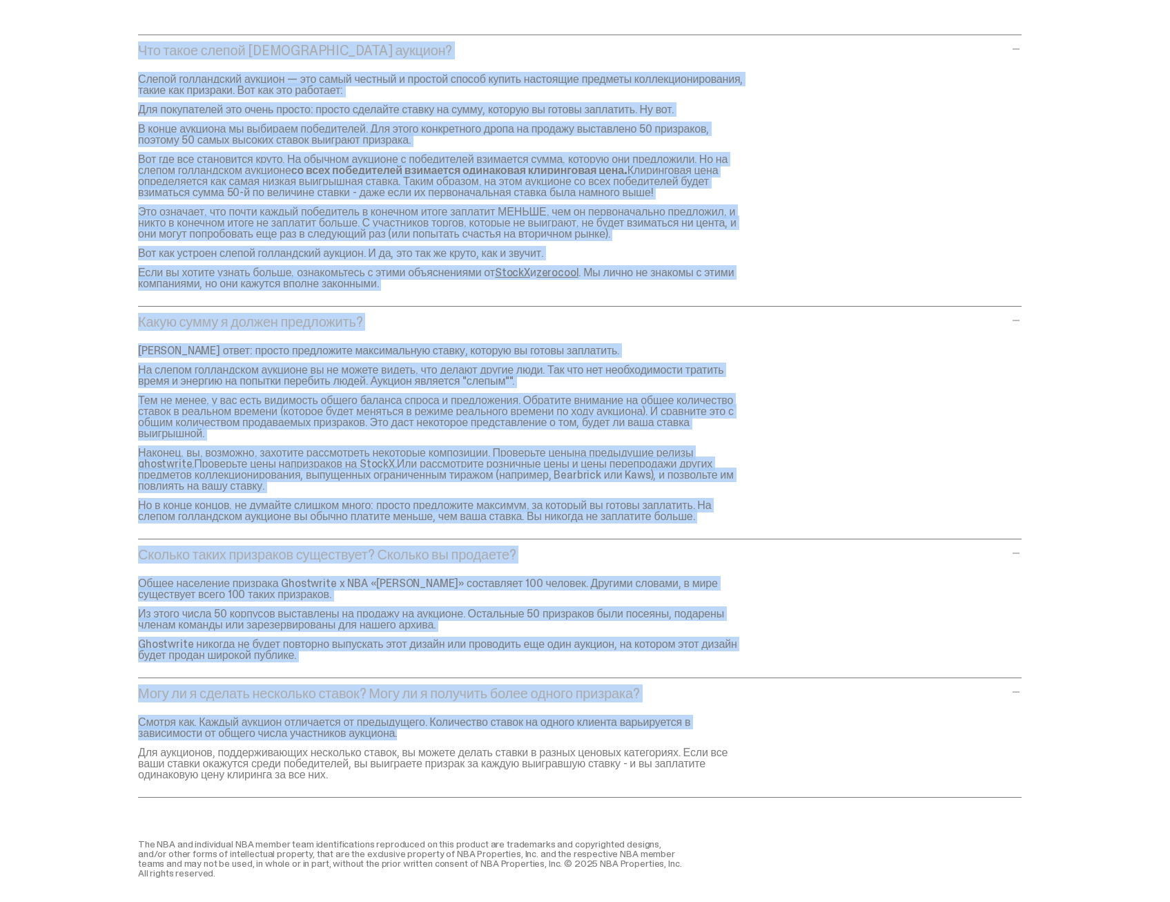
click at [485, 321] on p "Какую сумму я должен предложить?" at bounding box center [573, 322] width 870 height 14
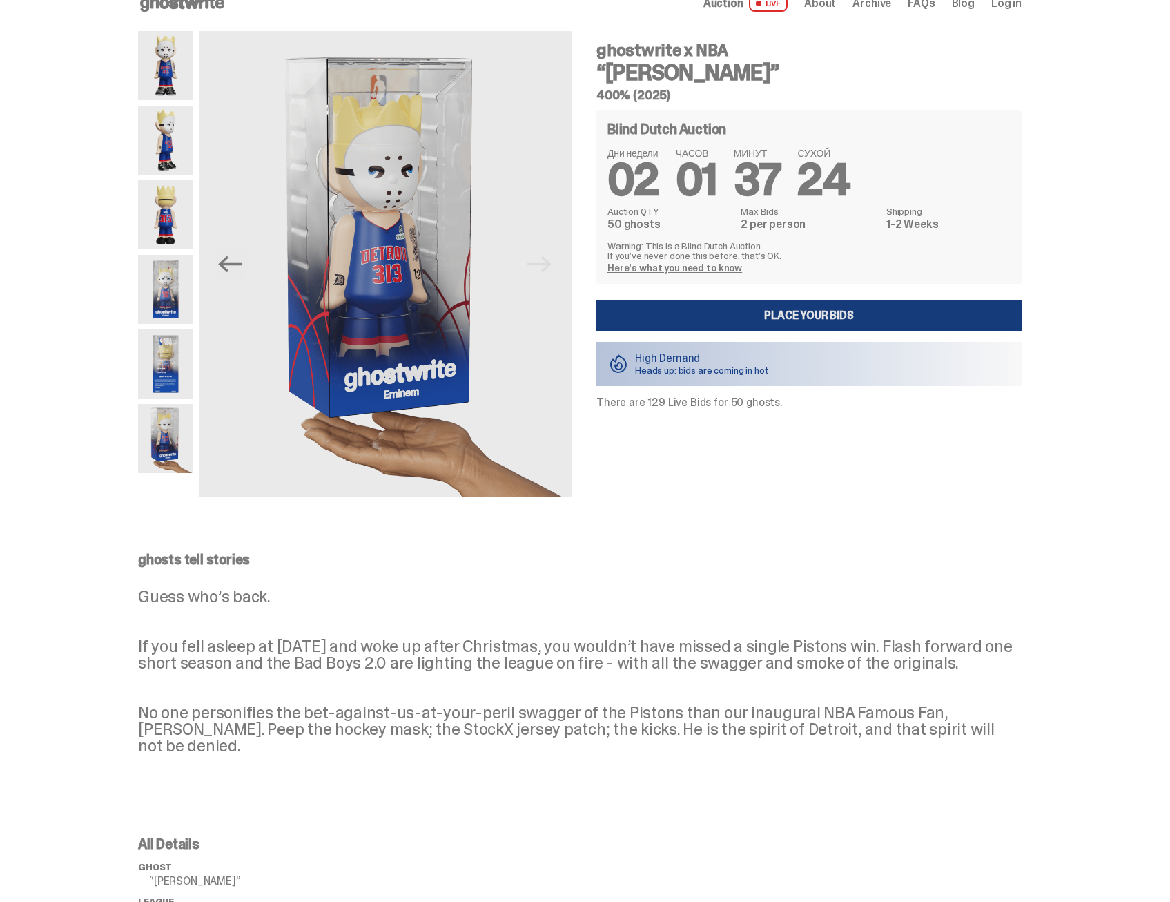
scroll to position [0, 0]
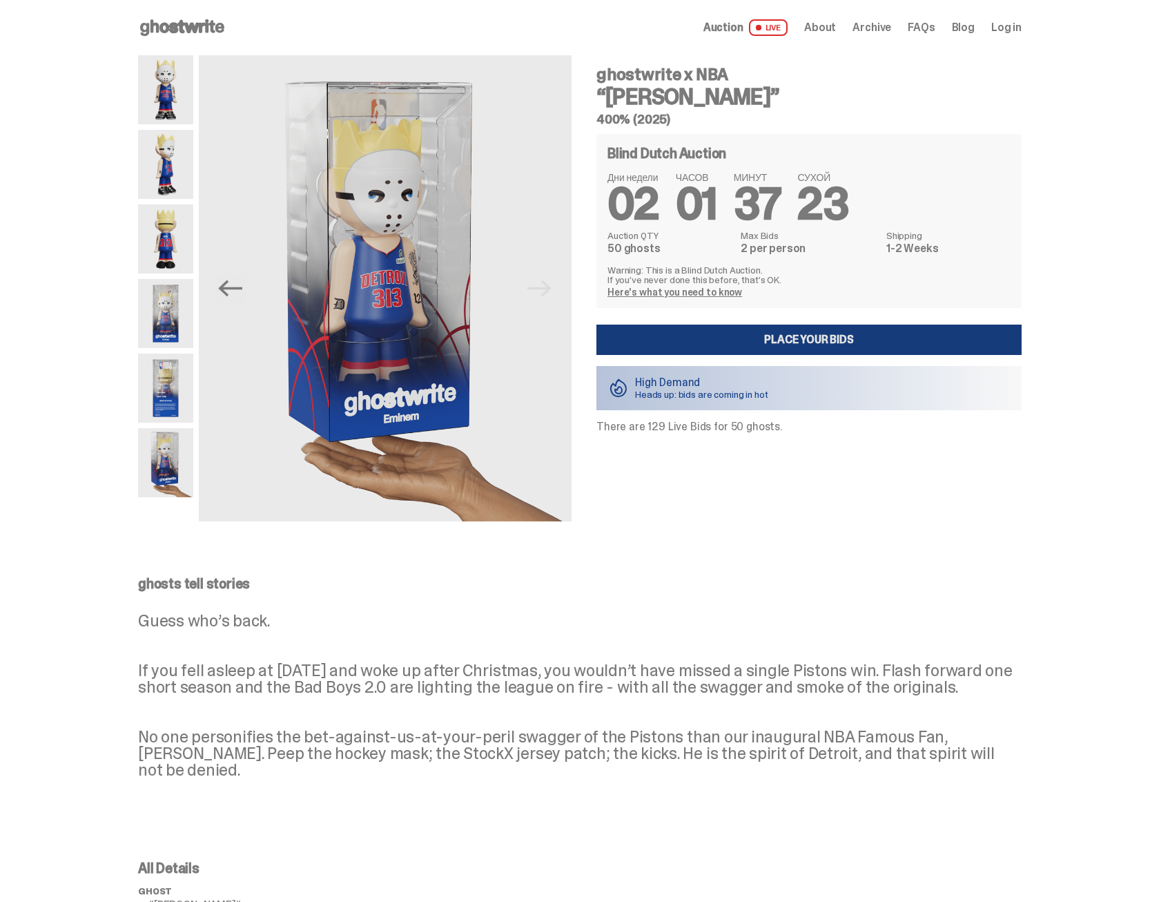
click at [721, 334] on link "Place your Bids" at bounding box center [809, 340] width 425 height 30
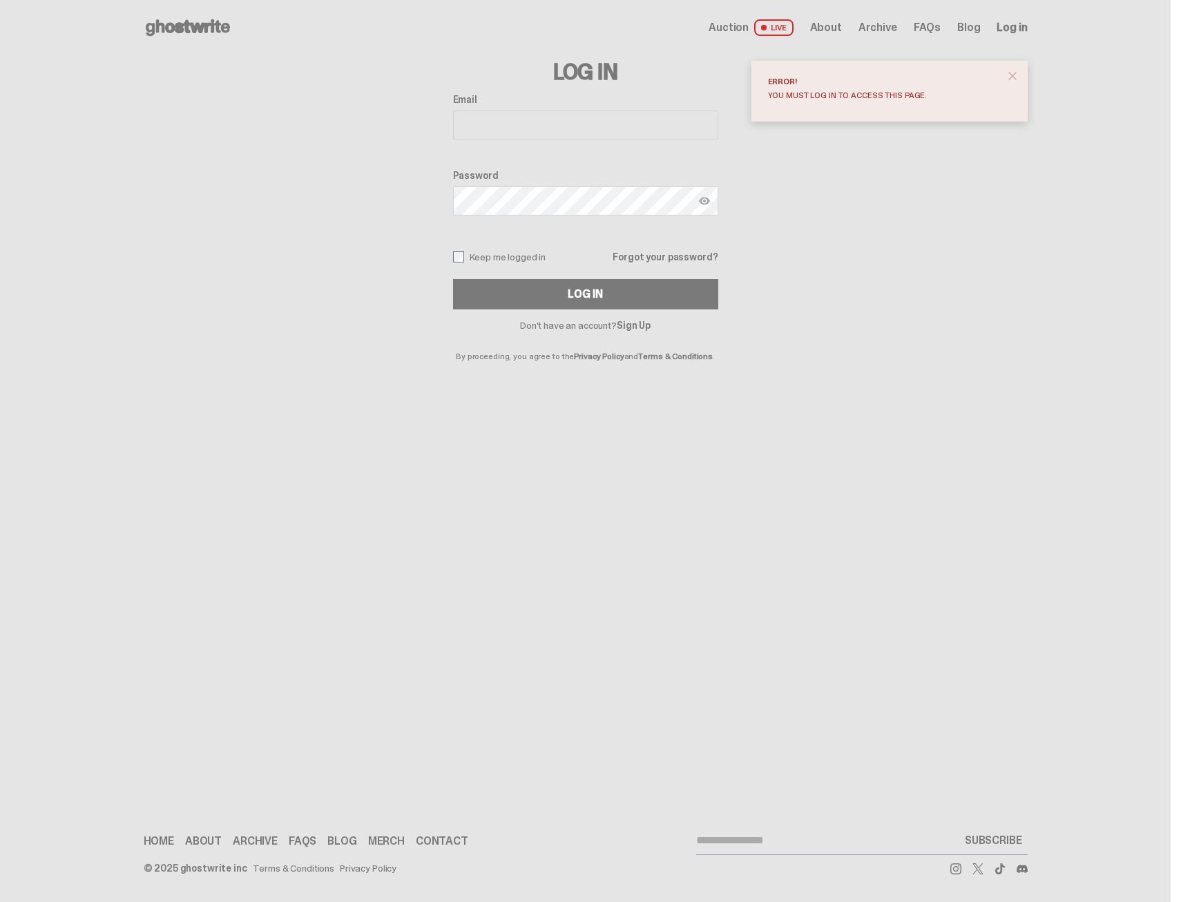
click at [1011, 73] on span "close" at bounding box center [1012, 76] width 14 height 14
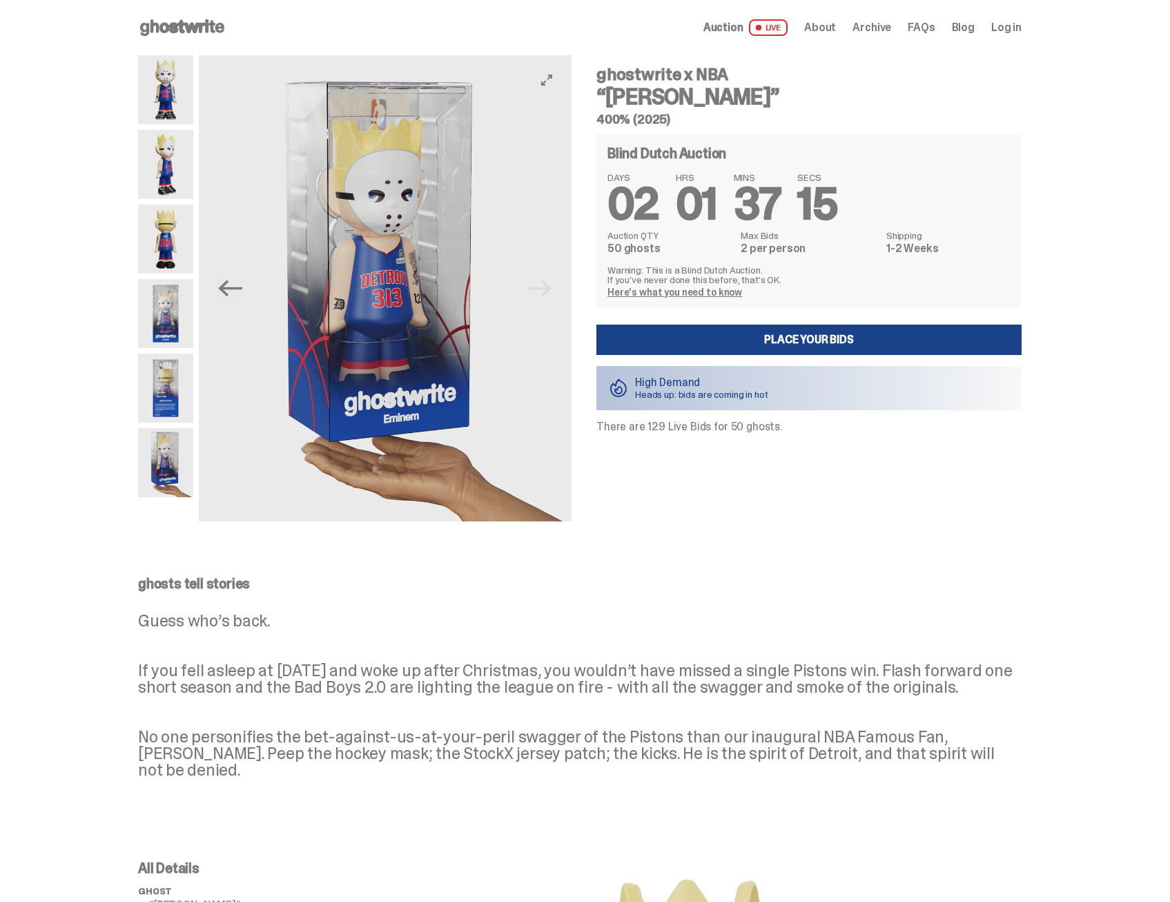
click at [220, 34] on icon at bounding box center [182, 28] width 88 height 22
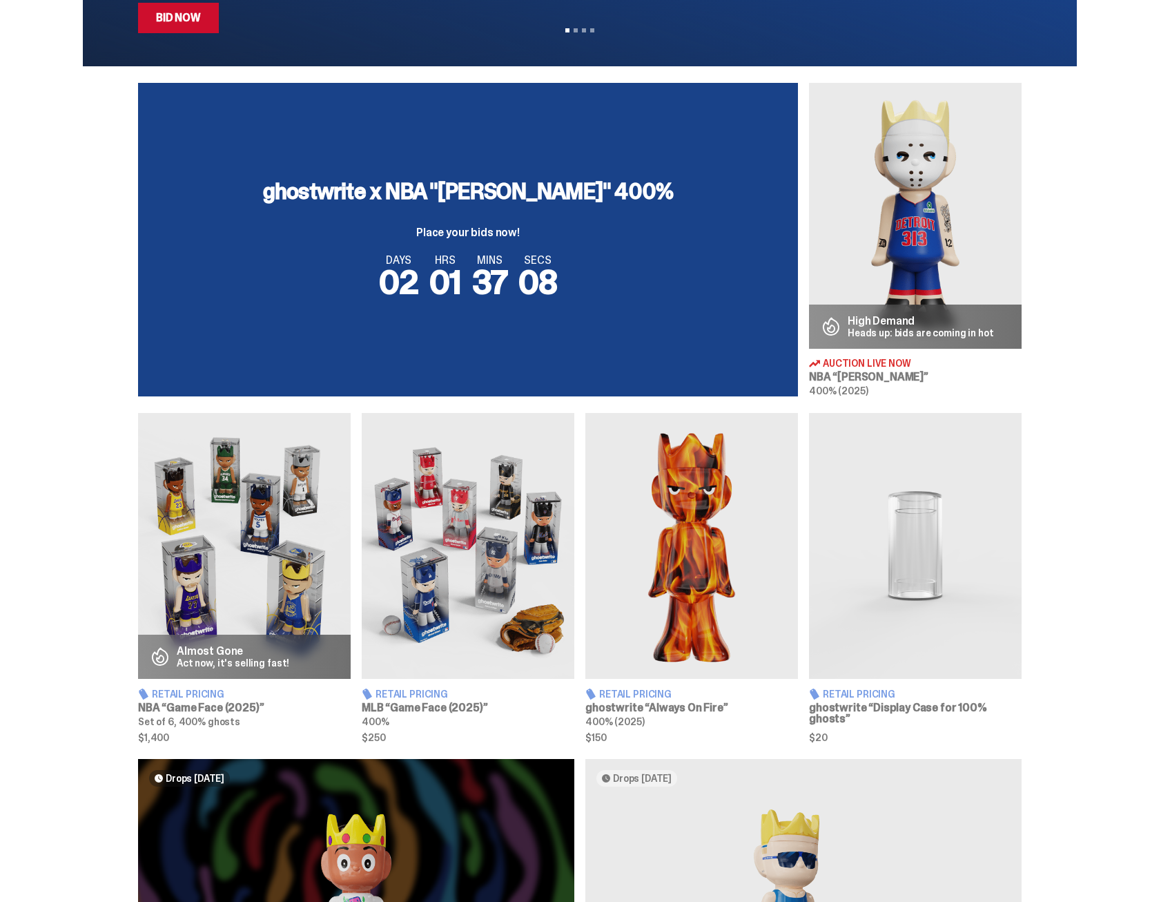
scroll to position [414, 0]
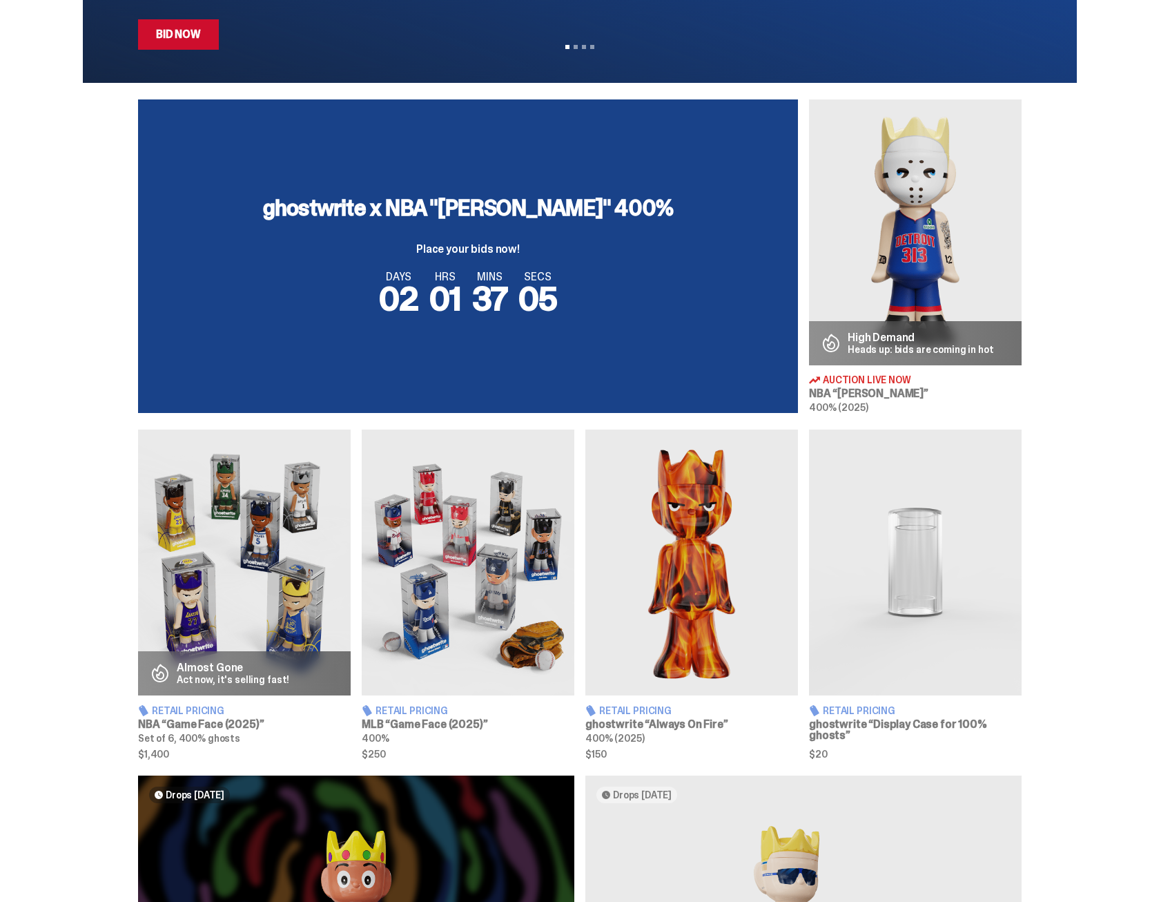
click at [965, 235] on img at bounding box center [915, 232] width 213 height 266
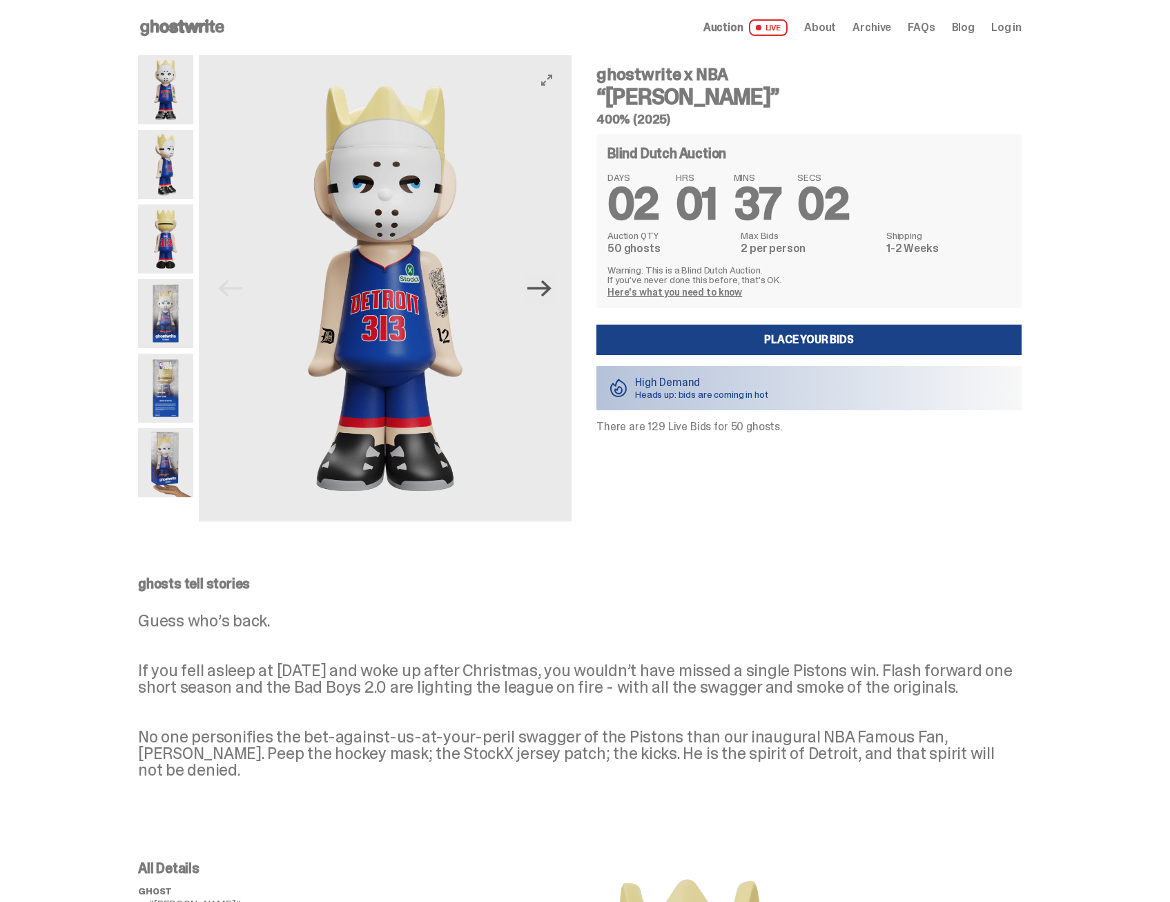
click at [548, 287] on icon "Next" at bounding box center [539, 288] width 24 height 24
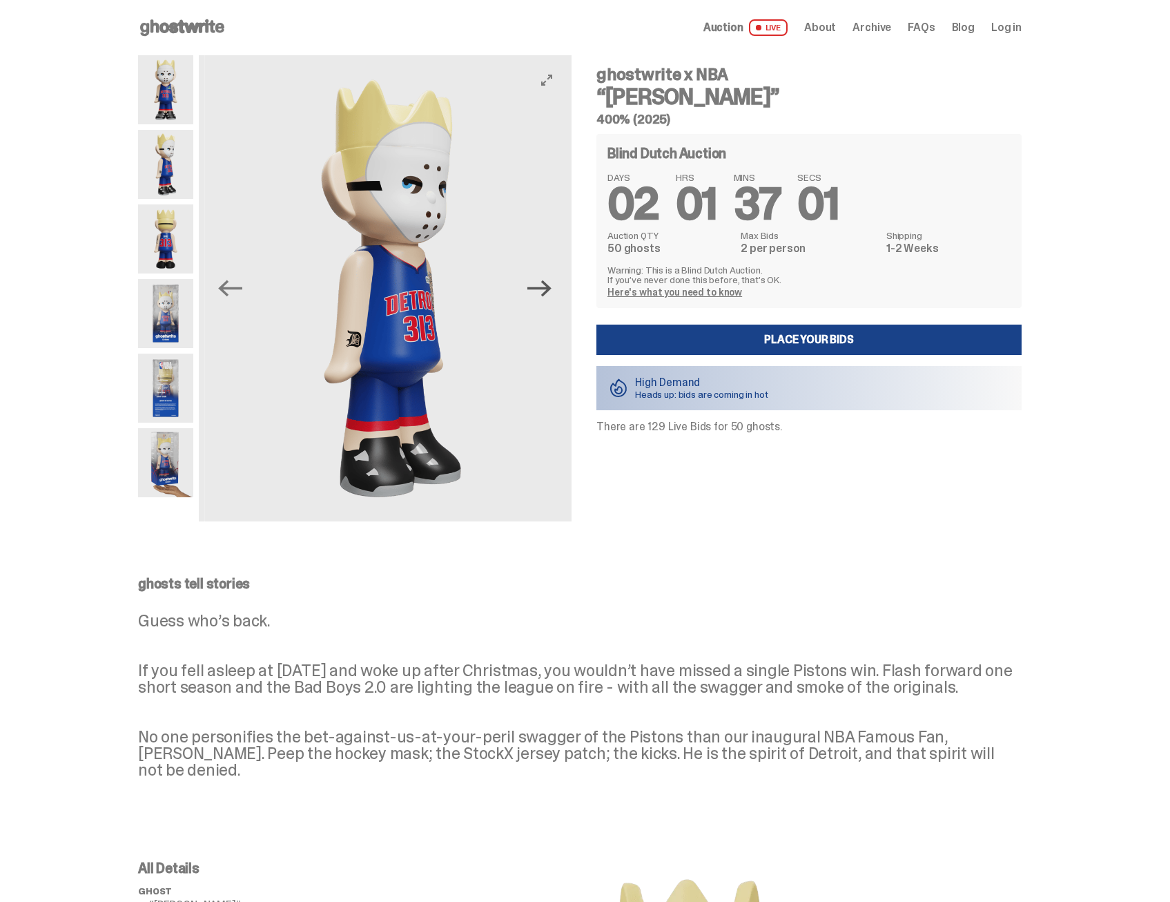
click at [548, 287] on icon "Next" at bounding box center [539, 288] width 24 height 24
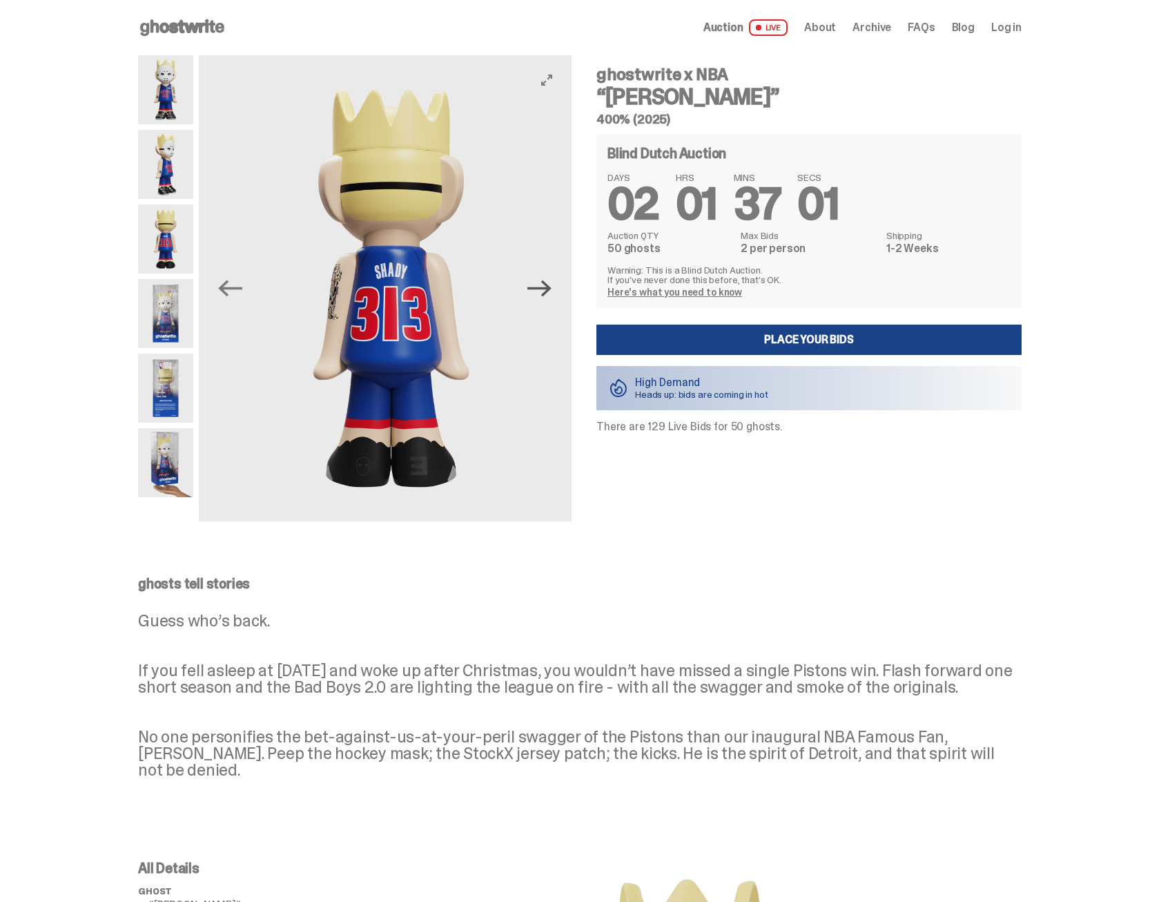
click at [548, 287] on icon "Next" at bounding box center [539, 288] width 24 height 24
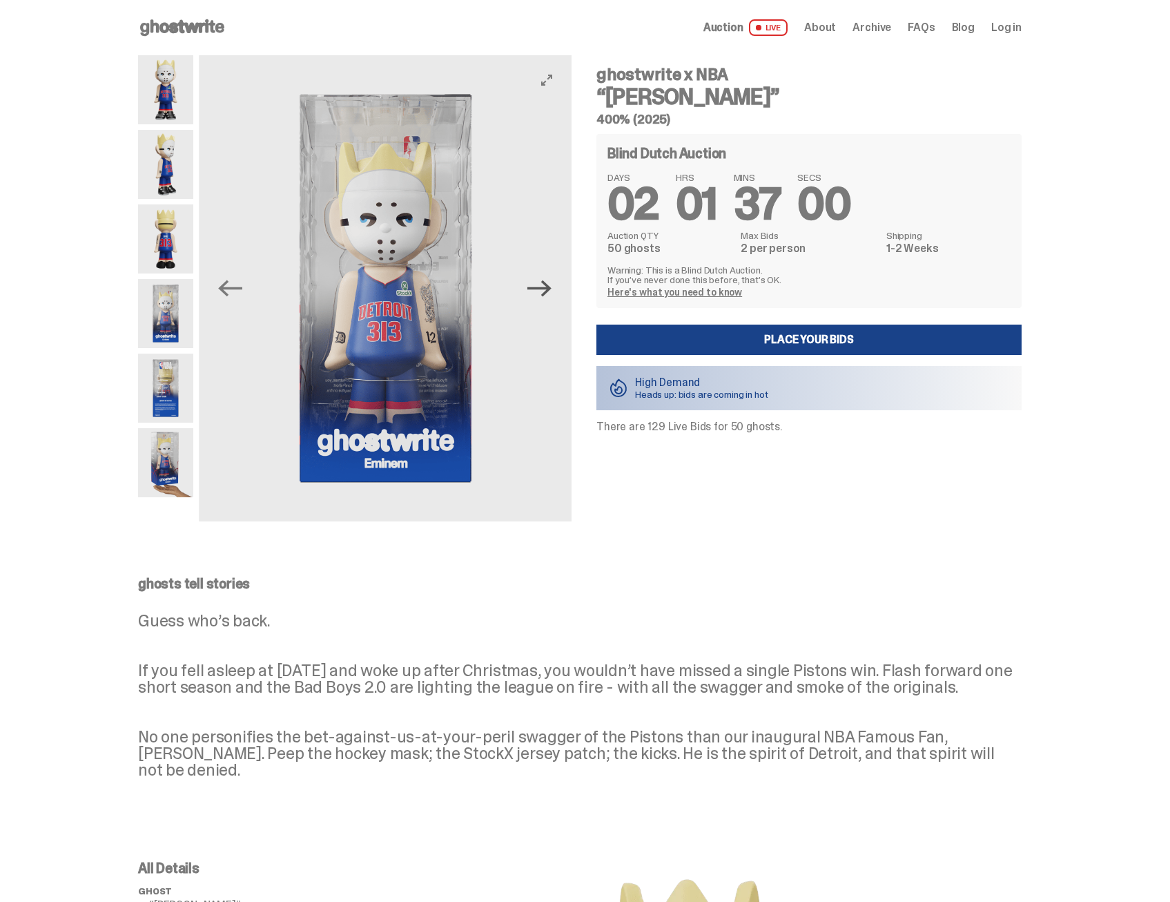
click at [548, 287] on icon "Next" at bounding box center [539, 288] width 24 height 24
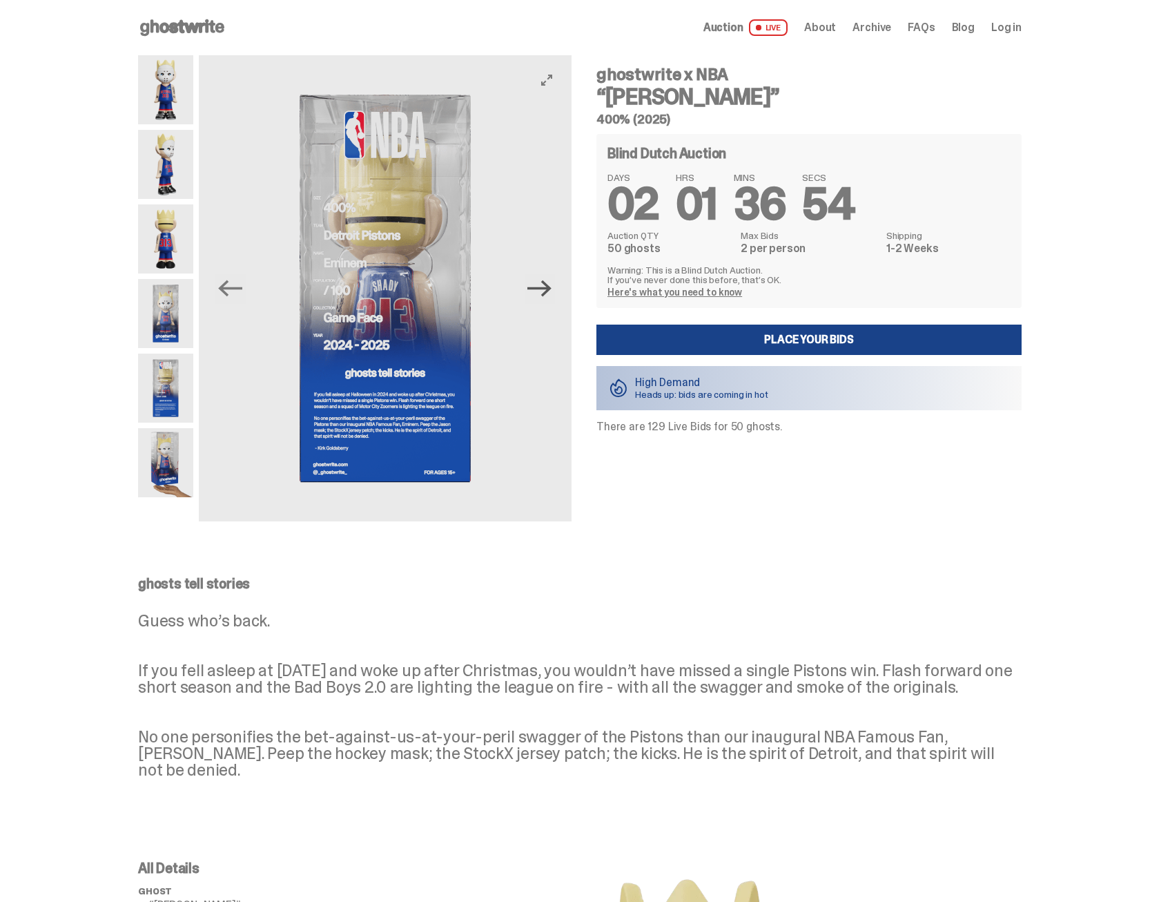
click at [548, 287] on icon "Next" at bounding box center [539, 288] width 24 height 24
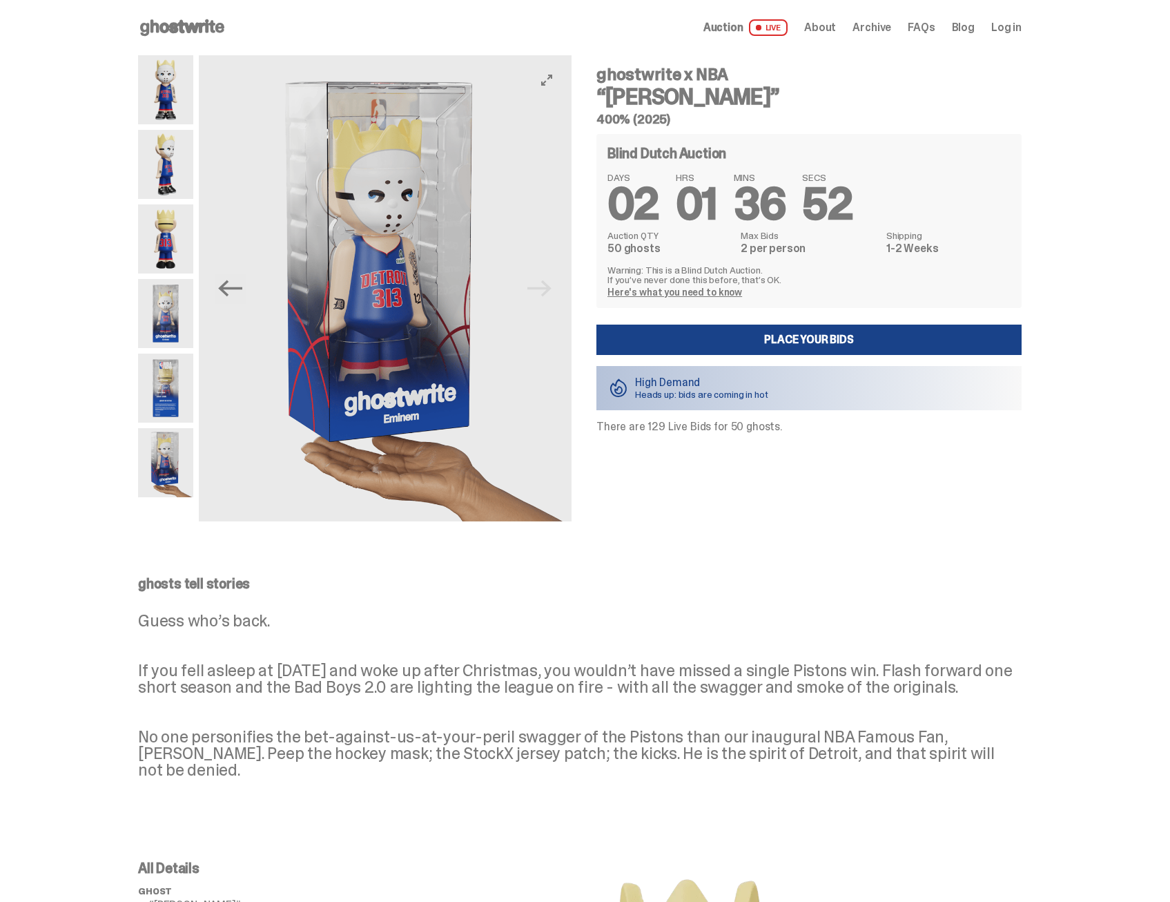
click at [548, 287] on img at bounding box center [385, 288] width 373 height 466
